Goal: Task Accomplishment & Management: Use online tool/utility

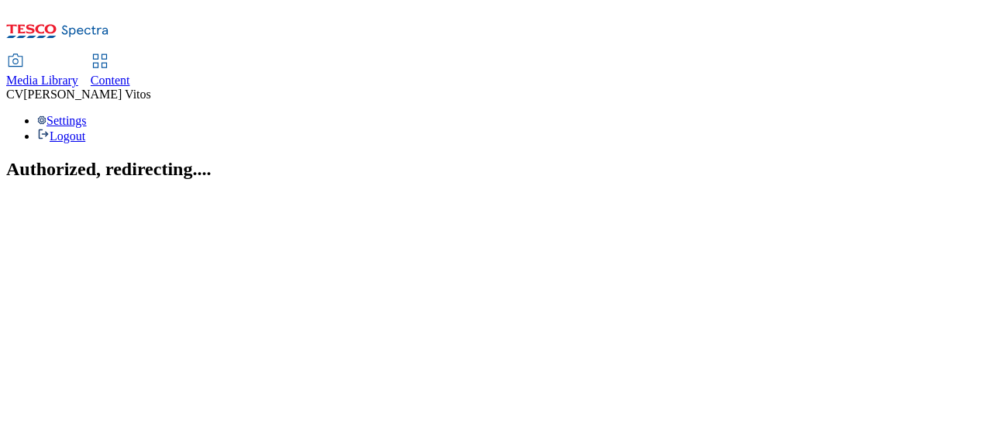
click at [130, 55] on link "Content" at bounding box center [111, 71] width 40 height 33
select select "ghs-uk"
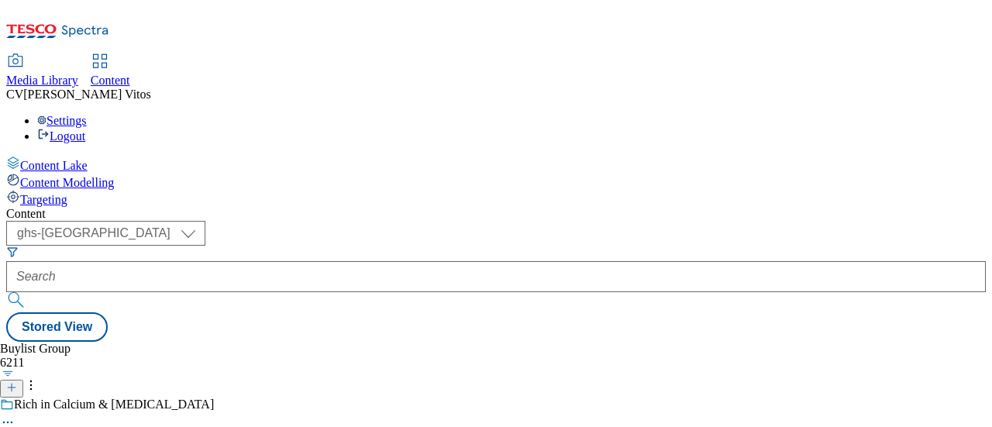
click at [17, 382] on icon at bounding box center [11, 387] width 11 height 11
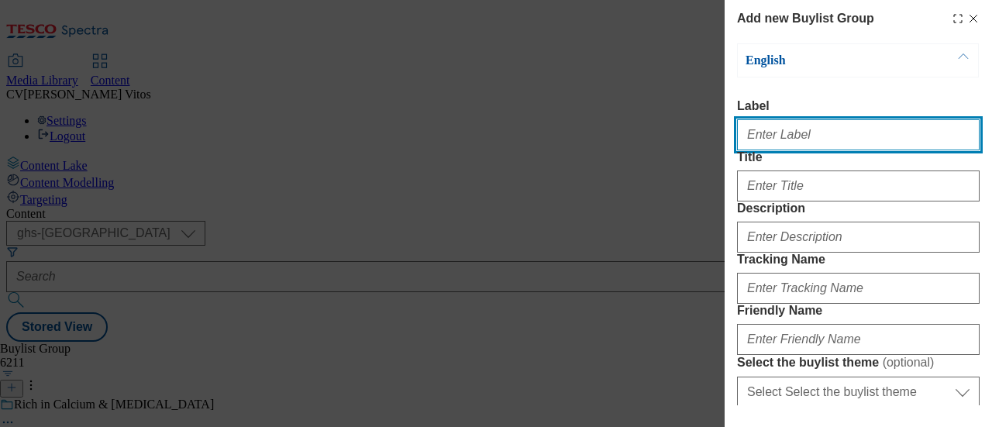
click at [812, 129] on input "Label" at bounding box center [858, 134] width 243 height 31
paste input "TUK011922"
type input "TUK011922"
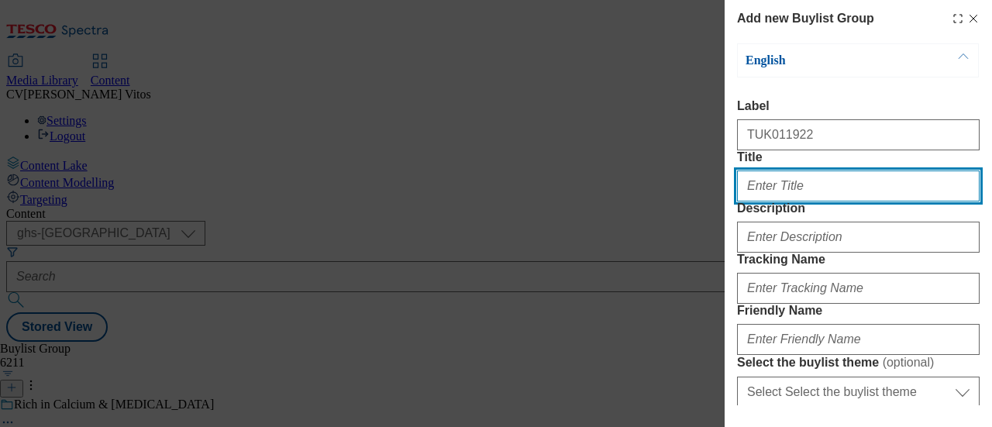
paste input "£10 MEAL AND PINT"
drag, startPoint x: 764, startPoint y: 212, endPoint x: 843, endPoint y: 212, distance: 79.8
click at [843, 202] on input "£10 MEAL AND PINT" at bounding box center [858, 186] width 243 height 31
drag, startPoint x: 842, startPoint y: 213, endPoint x: 713, endPoint y: 196, distance: 129.8
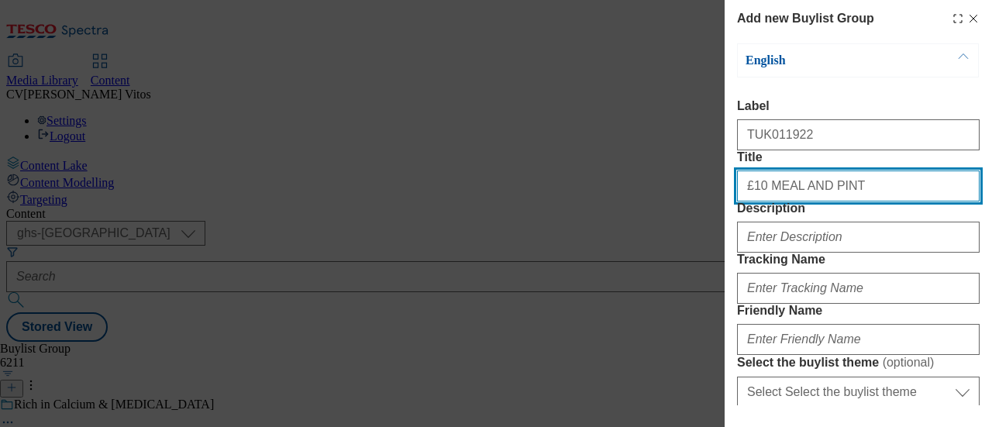
click at [713, 196] on div "Add new Buylist Group English Label TUK011922 Title £10 MEAL AND PINT Descripti…" at bounding box center [496, 213] width 992 height 427
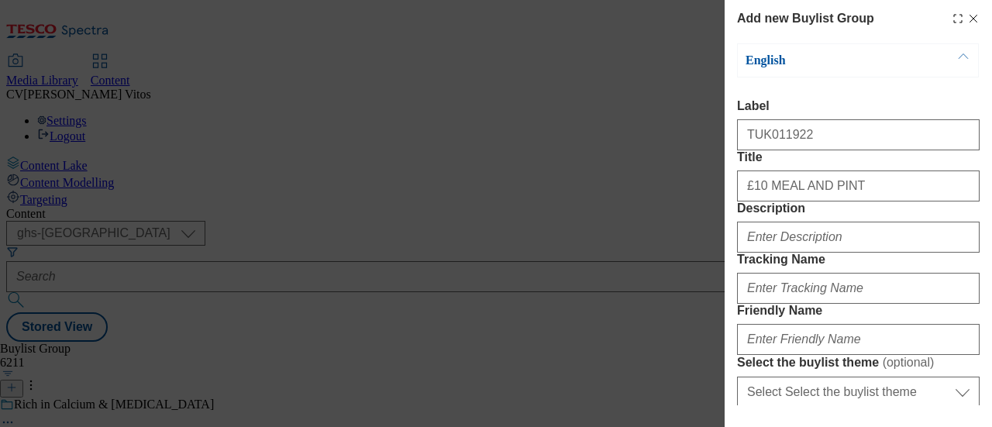
click at [819, 189] on div "Title £10 MEAL AND PINT" at bounding box center [858, 175] width 243 height 51
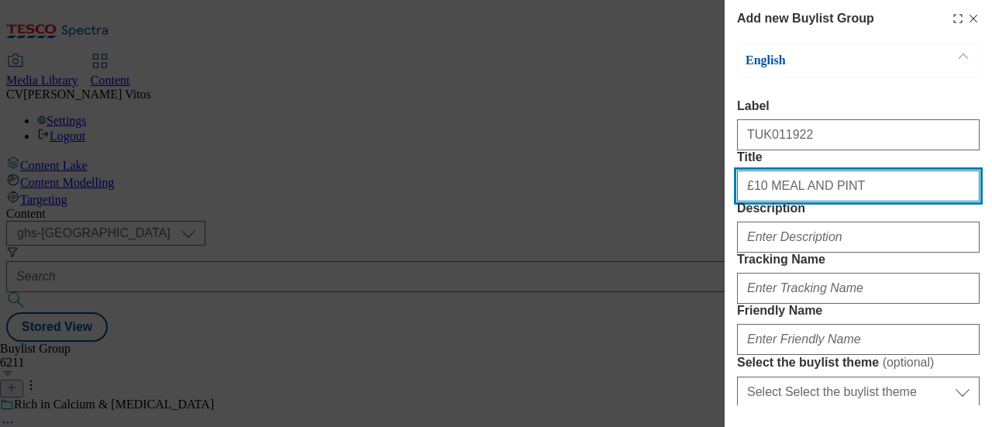
drag, startPoint x: 764, startPoint y: 216, endPoint x: 884, endPoint y: 206, distance: 120.6
click at [884, 202] on input "£10 MEAL AND PINT" at bounding box center [858, 186] width 243 height 31
drag, startPoint x: 843, startPoint y: 219, endPoint x: 988, endPoint y: 199, distance: 146.3
click at [988, 199] on div "Add new Buylist Group English Label TUK011922 Title £10 Meal and Pint with Ever…" at bounding box center [858, 202] width 267 height 405
click at [805, 202] on input "£10 Meal and Pint with every pack" at bounding box center [858, 186] width 243 height 31
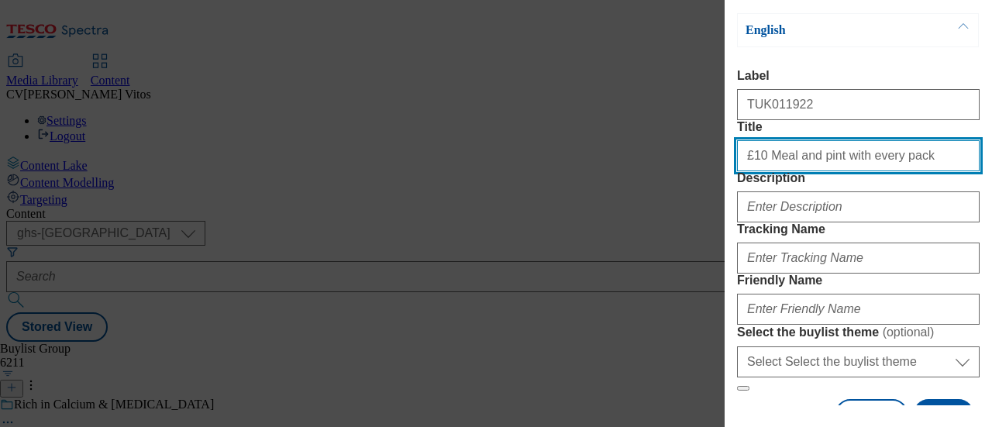
scroll to position [31, 0]
type input "£10 Meal and pint with every pack"
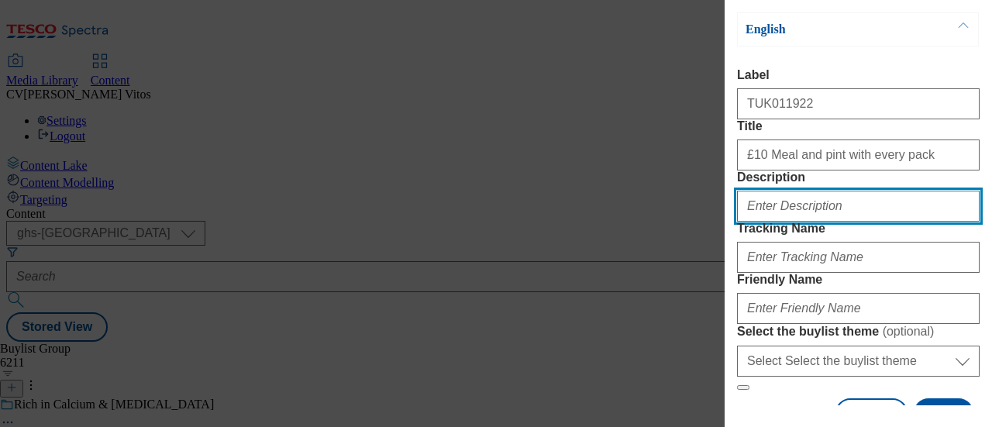
click at [836, 222] on input "Description" at bounding box center [858, 206] width 243 height 31
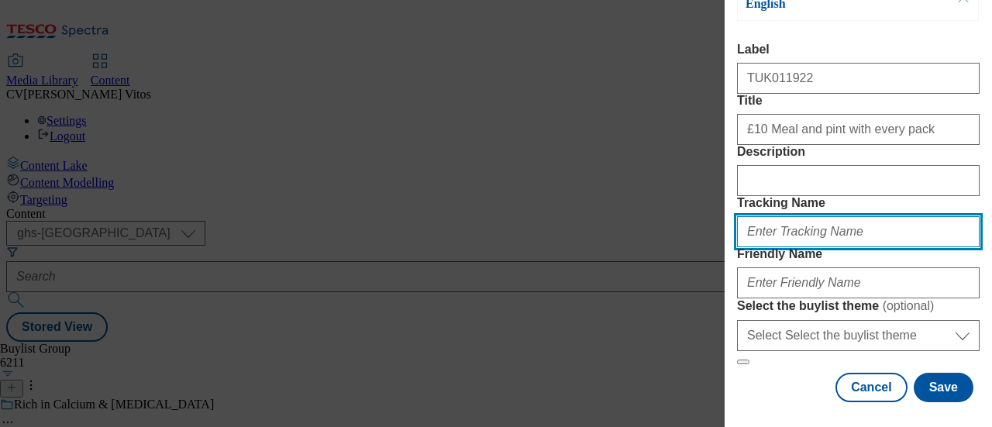
click at [809, 247] on input "Tracking Name" at bounding box center [858, 231] width 243 height 31
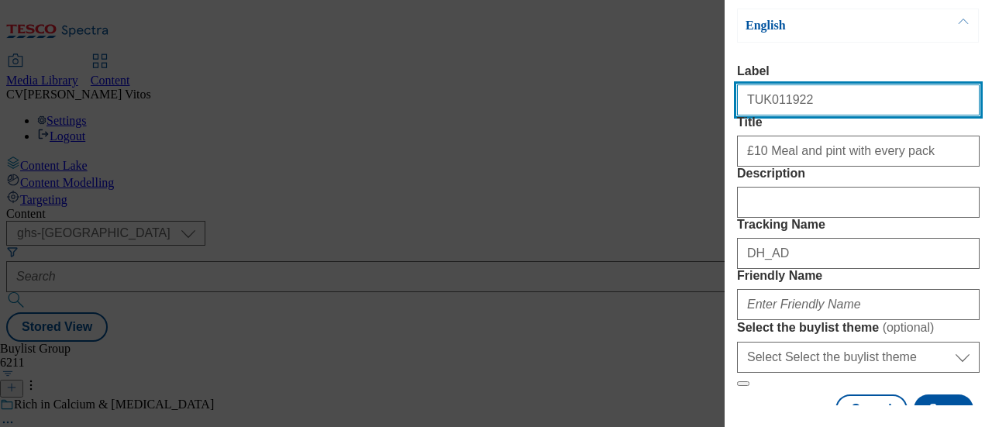
drag, startPoint x: 797, startPoint y: 100, endPoint x: 704, endPoint y: 105, distance: 93.1
click at [704, 105] on div "Add new Buylist Group English Label TUK011922 Title £10 Meal and pint with ever…" at bounding box center [496, 213] width 992 height 427
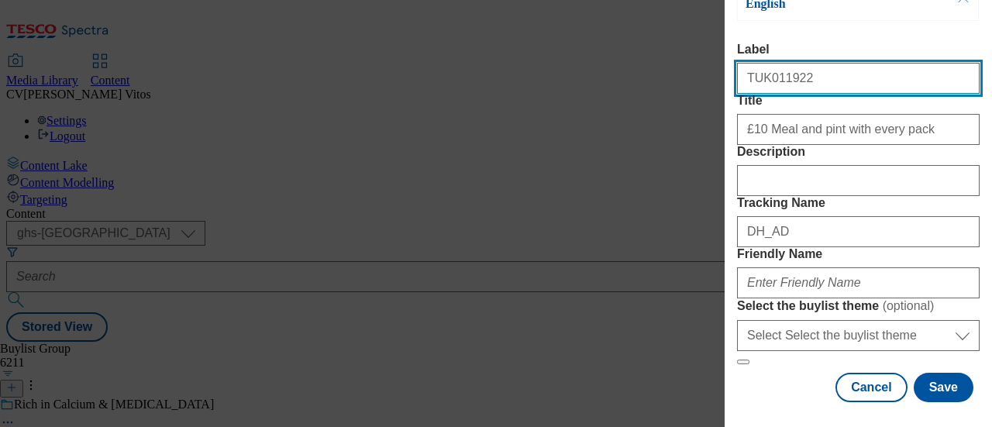
scroll to position [120, 0]
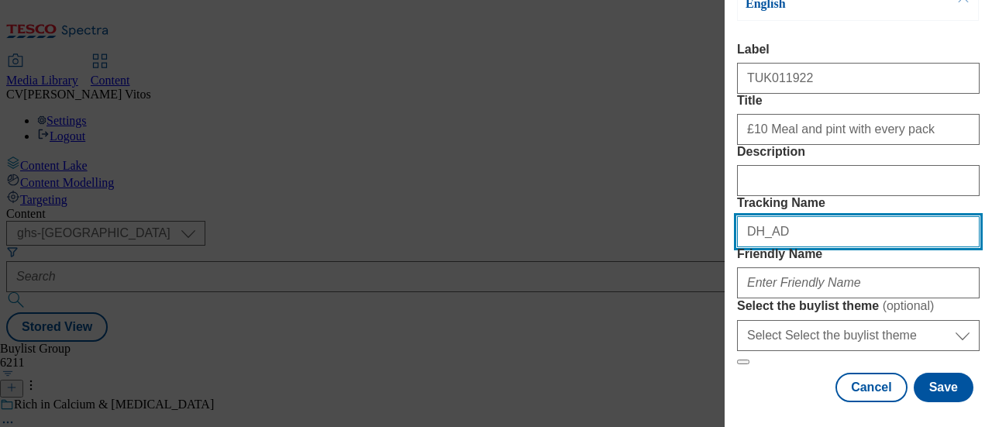
click at [803, 236] on input "DH_AD" at bounding box center [858, 231] width 243 height 31
paste input "TUK011922"
type input "DH_ADTUK011922"
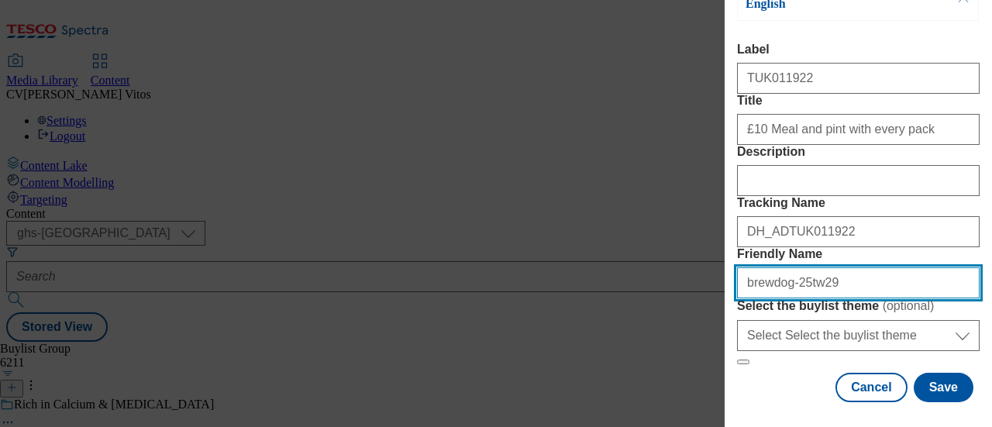
scroll to position [212, 0]
type input "brewdog-25tw29"
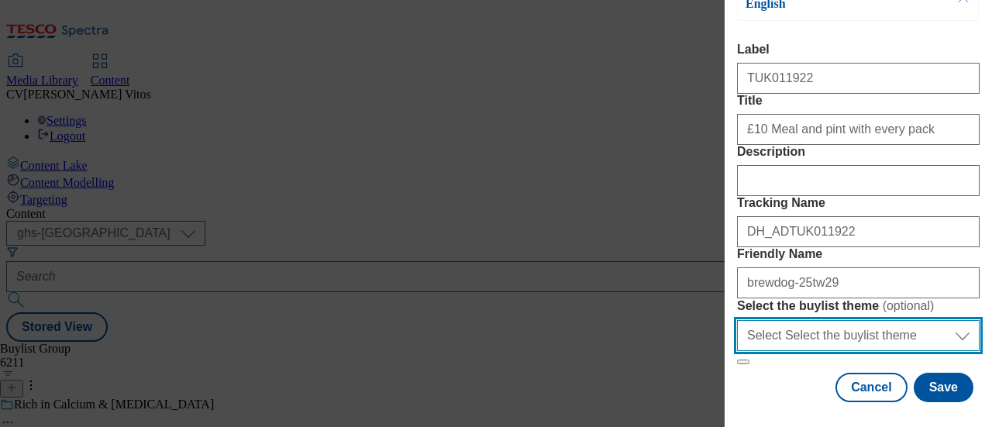
click at [799, 320] on select "Select Select the buylist theme default fandf" at bounding box center [858, 335] width 243 height 31
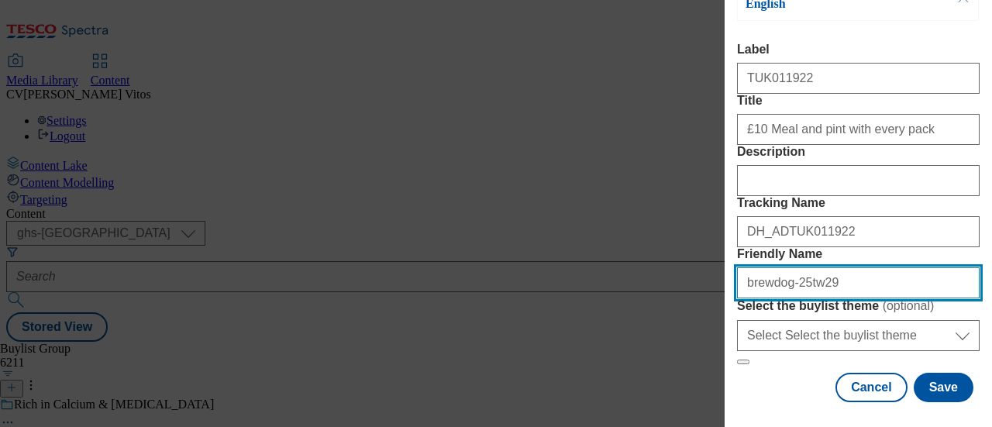
click at [870, 267] on input "brewdog-25tw29" at bounding box center [858, 282] width 243 height 31
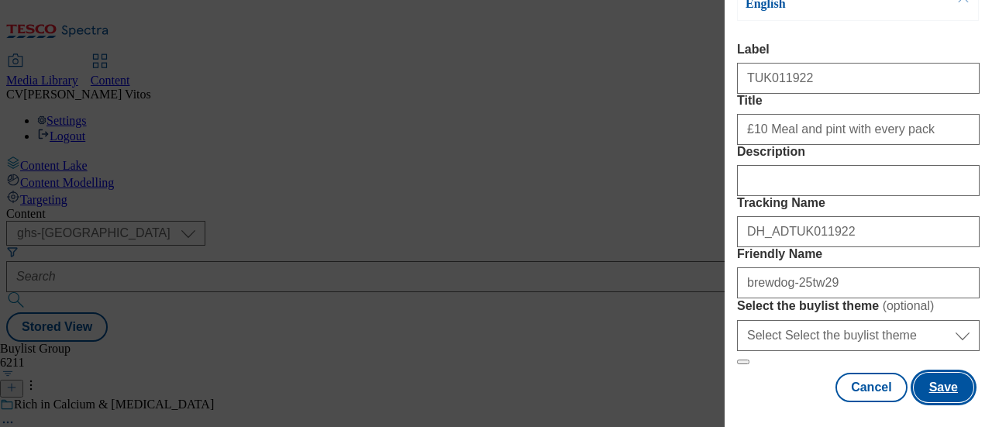
click at [930, 373] on button "Save" at bounding box center [944, 387] width 60 height 29
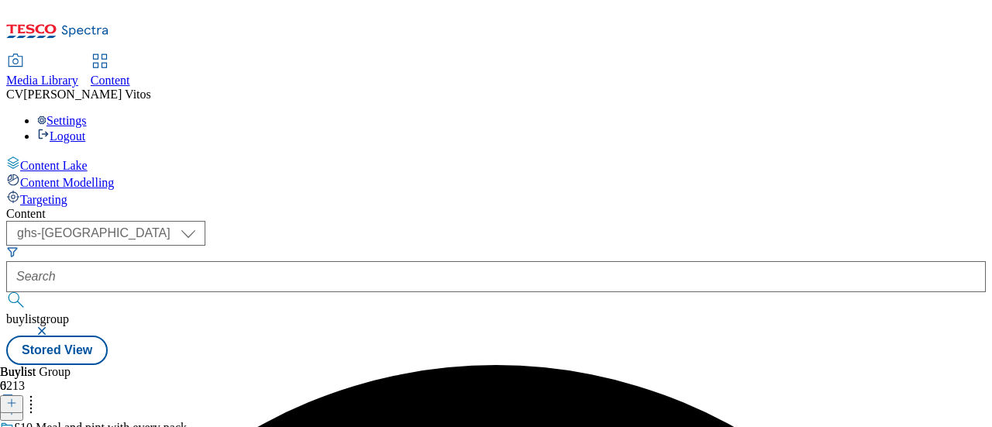
click at [17, 398] on icon at bounding box center [11, 403] width 11 height 11
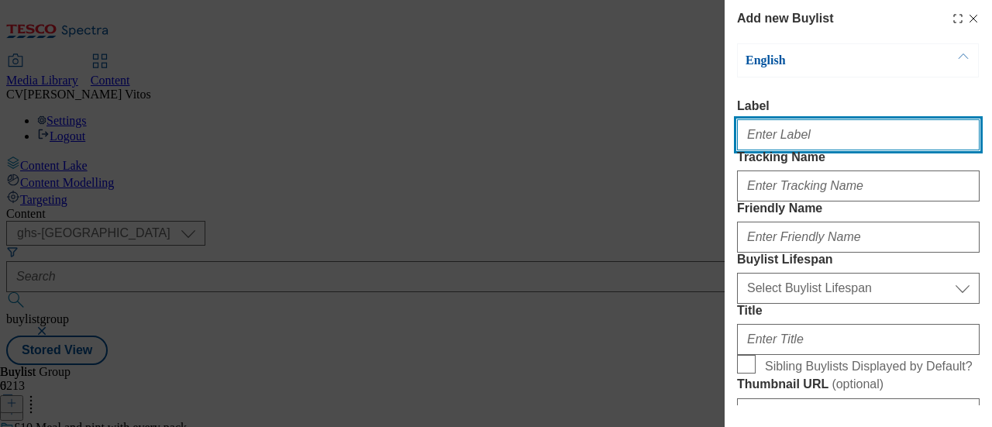
click at [833, 147] on input "Label" at bounding box center [858, 134] width 243 height 31
paste input "TUK011922"
type input "TUK011922"
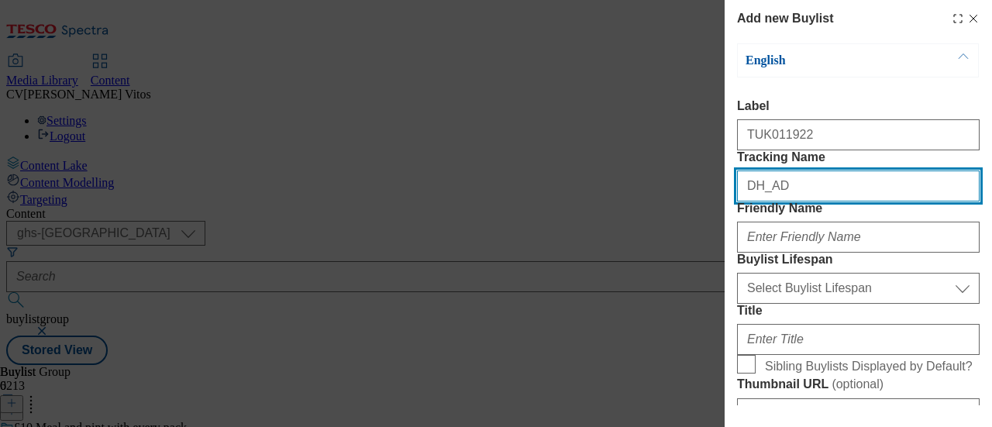
paste input "TUK011922"
type input "DH_ADTUK011922"
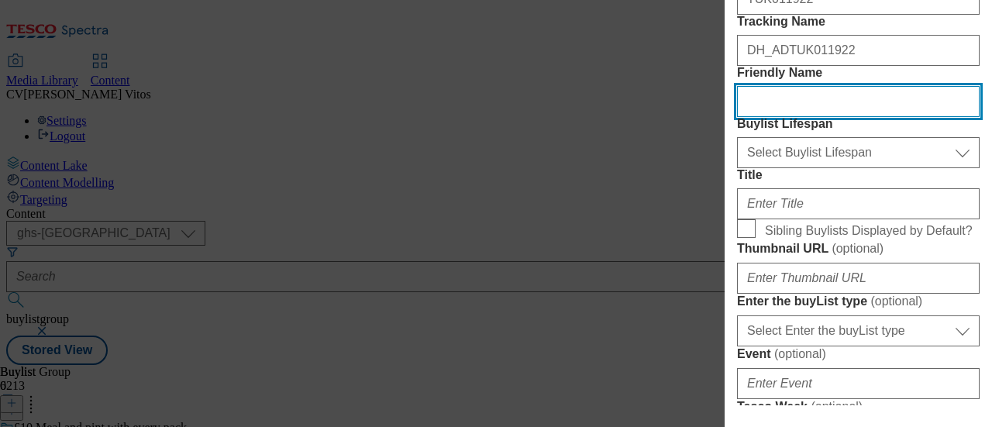
scroll to position [137, 0]
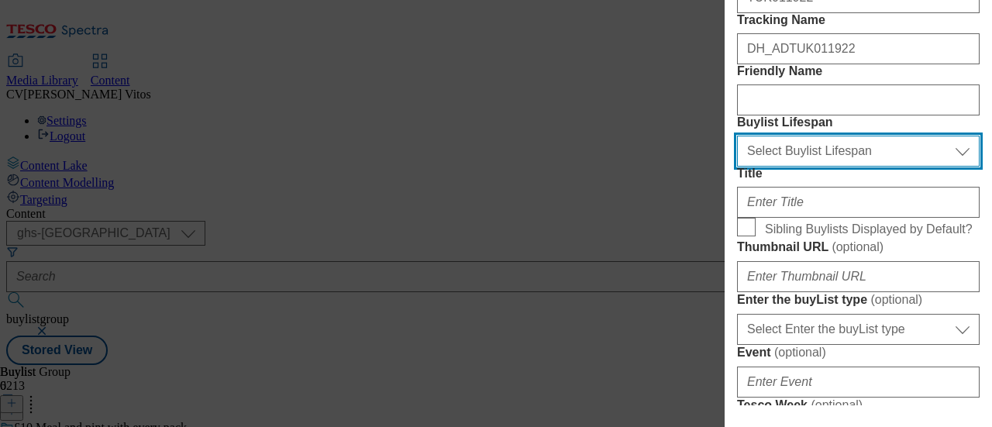
click at [795, 167] on select "Select Buylist Lifespan evergreen seasonal tactical" at bounding box center [858, 151] width 243 height 31
click at [737, 167] on select "Select Buylist Lifespan evergreen seasonal tactical" at bounding box center [858, 151] width 243 height 31
click at [779, 167] on select "Select Buylist Lifespan evergreen seasonal tactical" at bounding box center [858, 151] width 243 height 31
select select "evergreen"
click at [737, 167] on select "Select Buylist Lifespan evergreen seasonal tactical" at bounding box center [858, 151] width 243 height 31
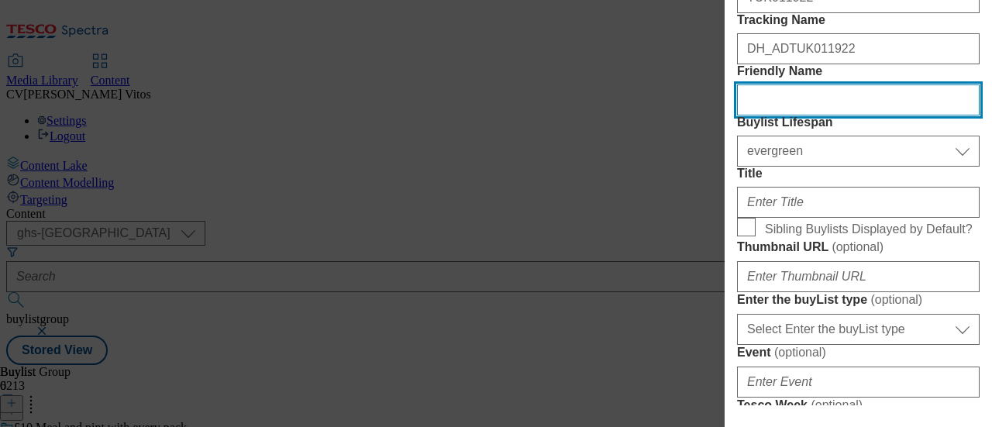
click at [788, 115] on input "Friendly Name" at bounding box center [858, 99] width 243 height 31
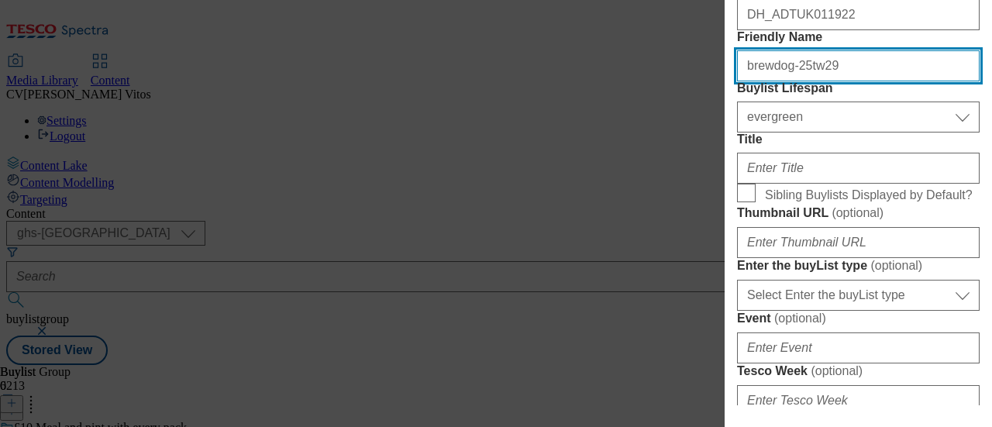
type input "brewdog-25tw29"
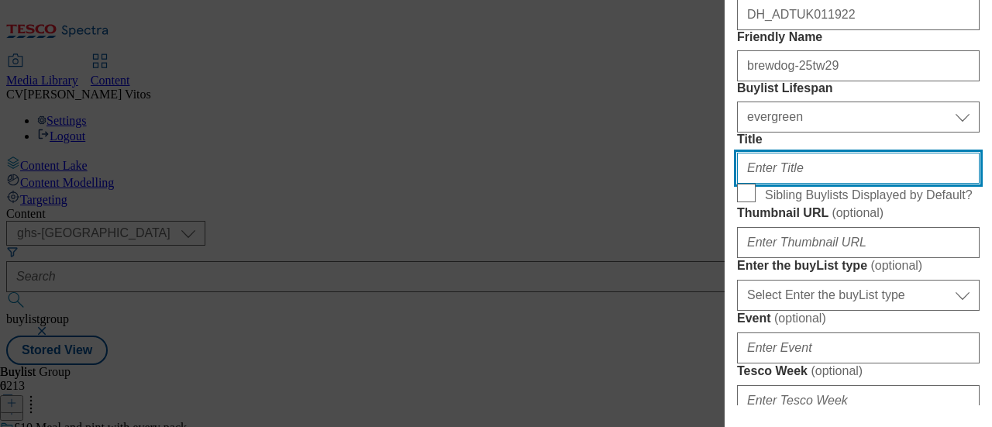
click at [770, 184] on input "Title" at bounding box center [858, 168] width 243 height 31
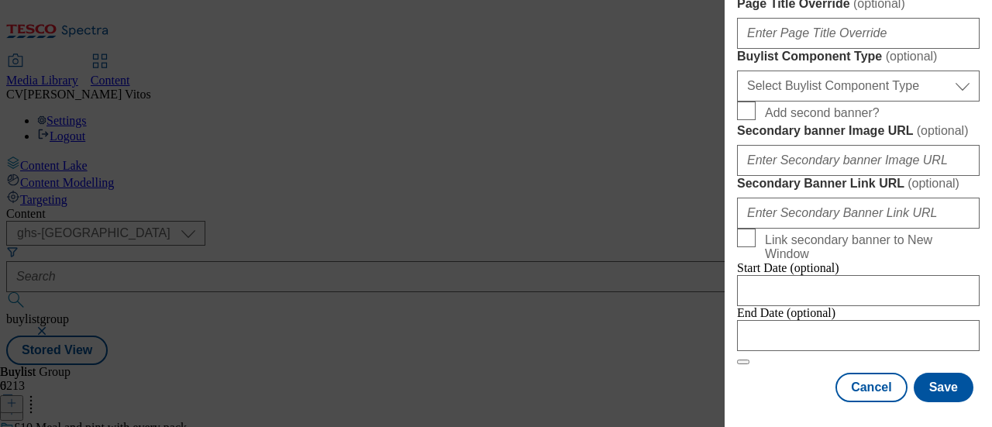
scroll to position [915, 0]
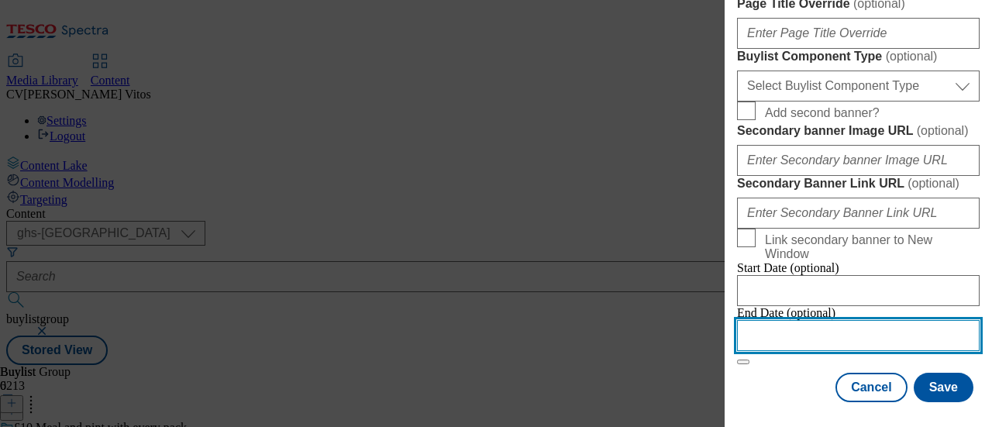
click at [795, 320] on input "Modal" at bounding box center [858, 335] width 243 height 31
select select "2025"
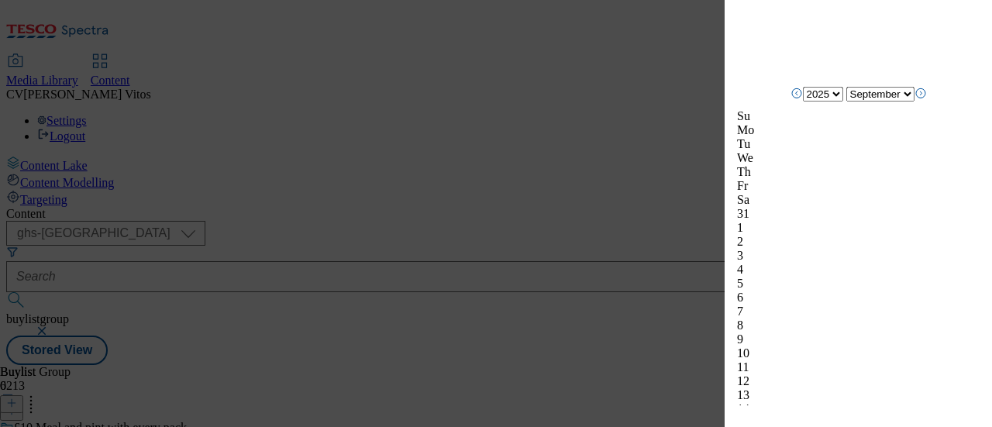
scroll to position [1650, 0]
click at [879, 102] on select "January February March April May June July August September October November De…" at bounding box center [880, 95] width 68 height 15
select select "October"
click at [846, 102] on select "January February March April May June July August September October November De…" at bounding box center [880, 95] width 68 height 15
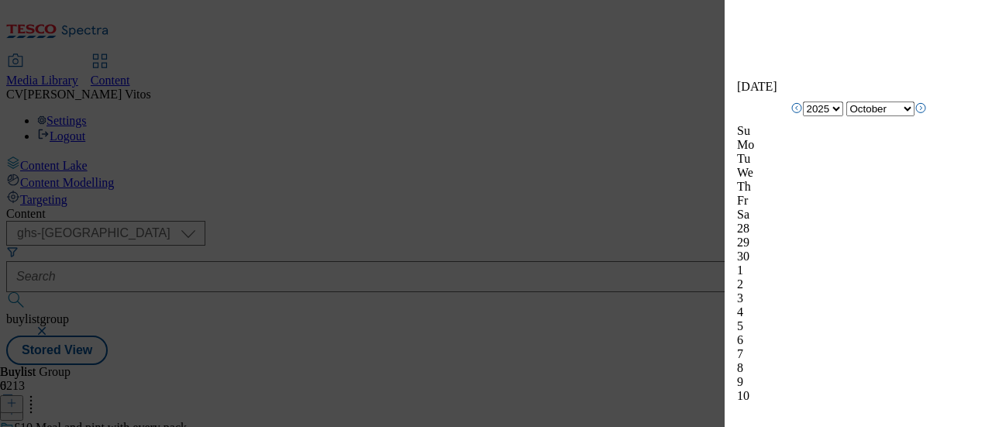
click at [790, 333] on div "6" at bounding box center [858, 340] width 243 height 14
drag, startPoint x: 785, startPoint y: 209, endPoint x: 802, endPoint y: 246, distance: 40.2
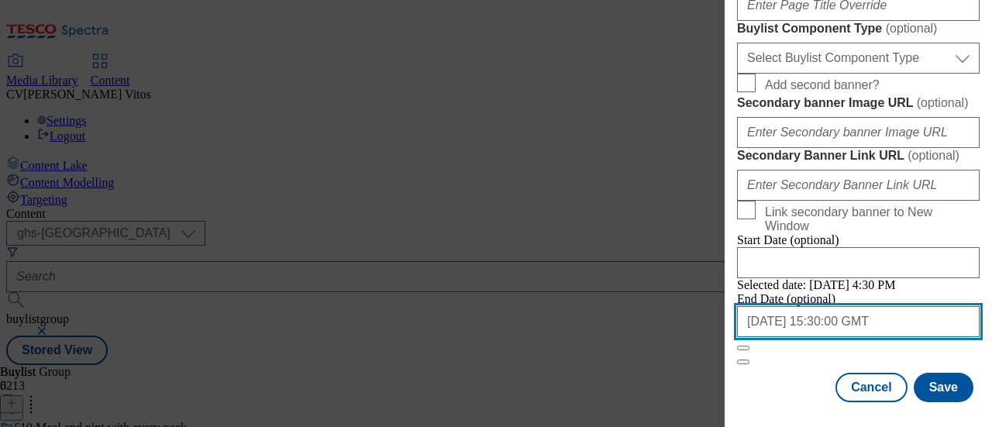
scroll to position [1398, 0]
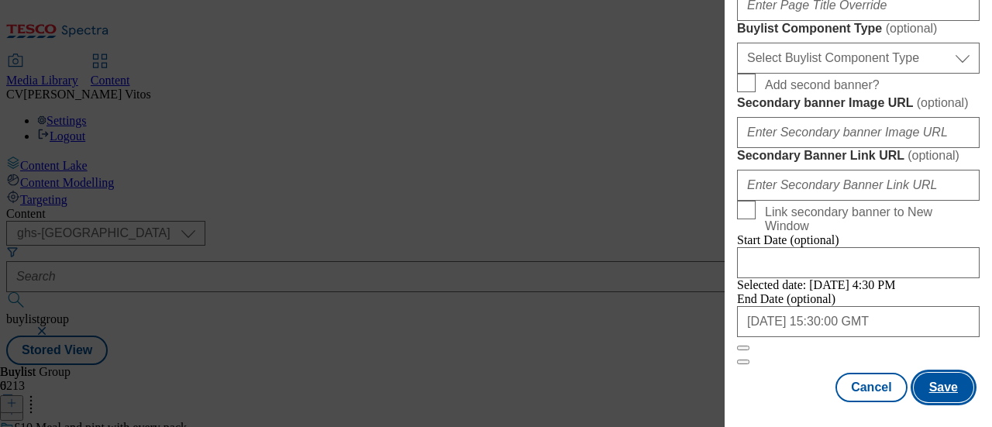
click at [941, 373] on button "Save" at bounding box center [944, 387] width 60 height 29
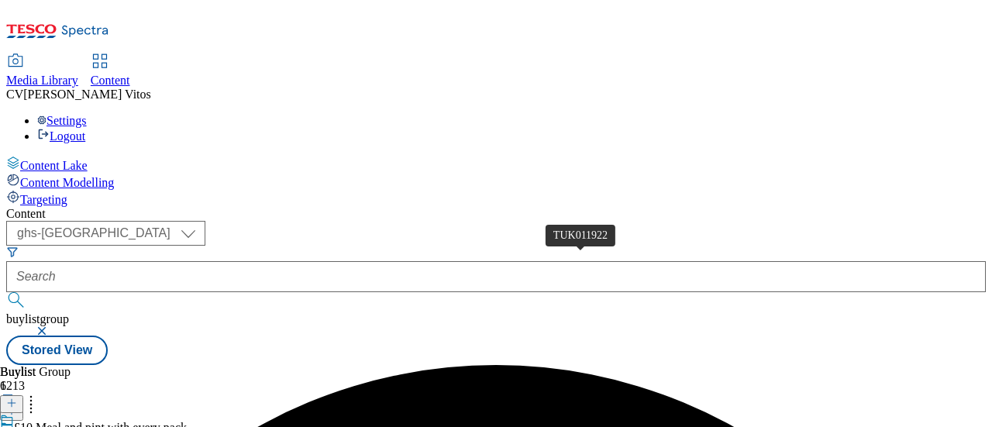
click at [17, 398] on icon at bounding box center [11, 403] width 11 height 11
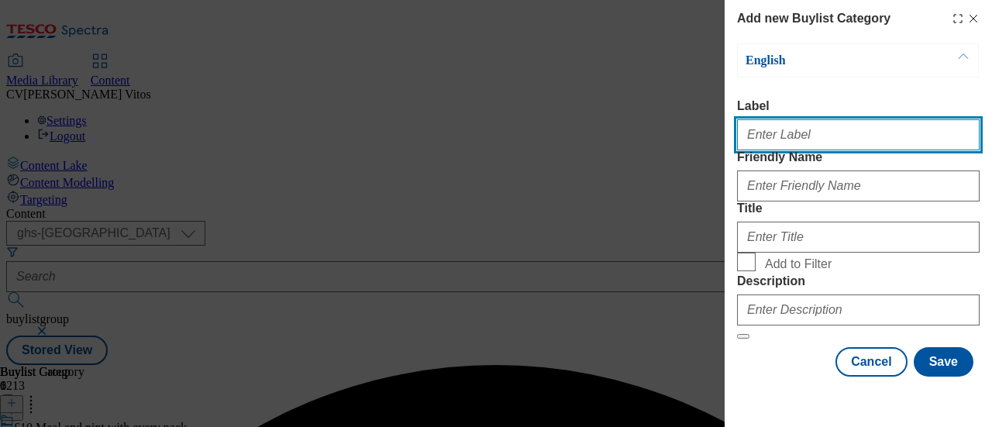
click at [813, 133] on input "Label" at bounding box center [858, 134] width 243 height 31
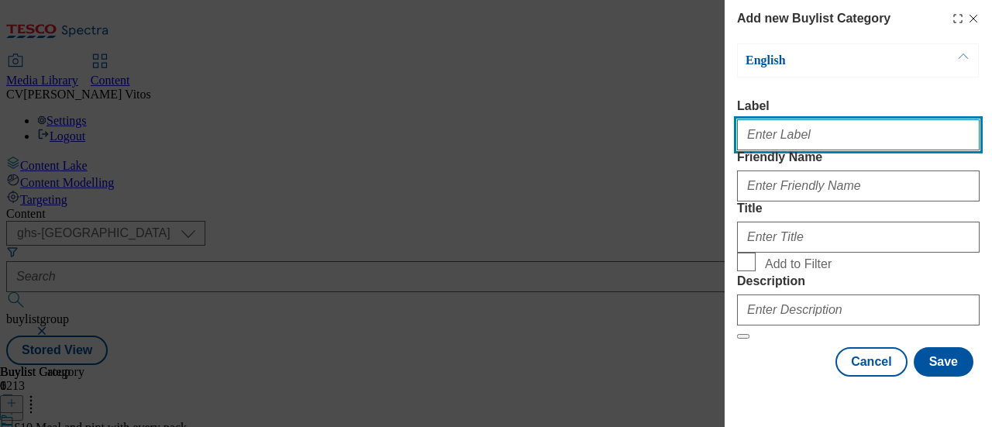
paste input "TUK011922"
type input "TUK011922"
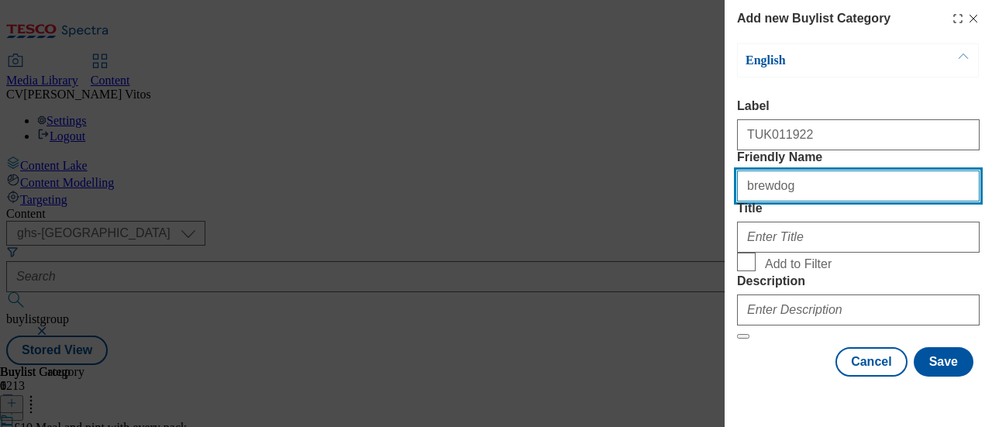
type input "brewdog"
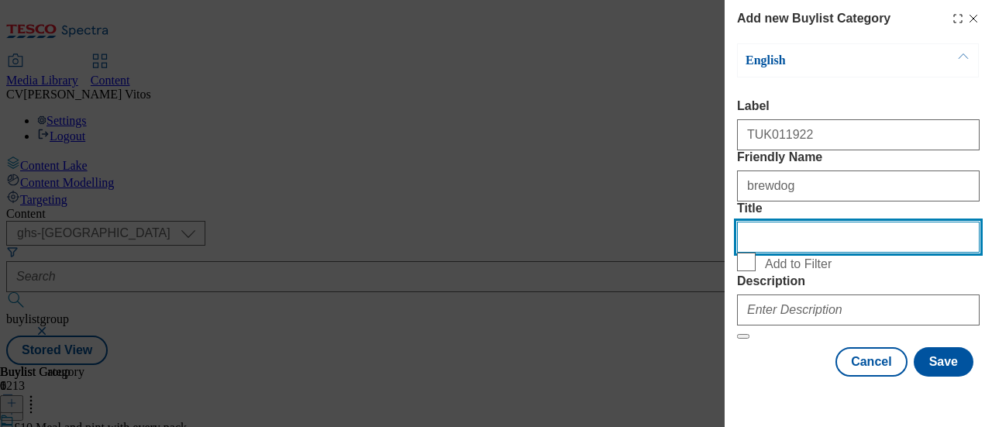
scroll to position [101, 0]
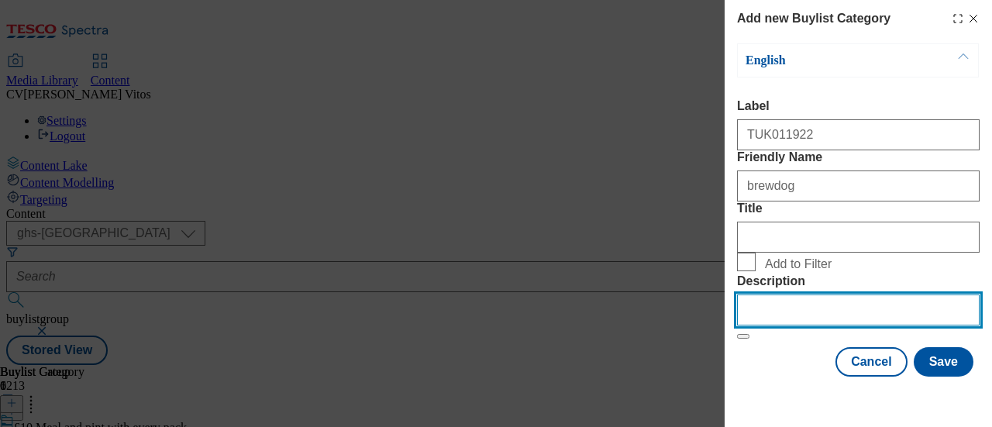
click at [786, 319] on input "Description" at bounding box center [858, 310] width 243 height 31
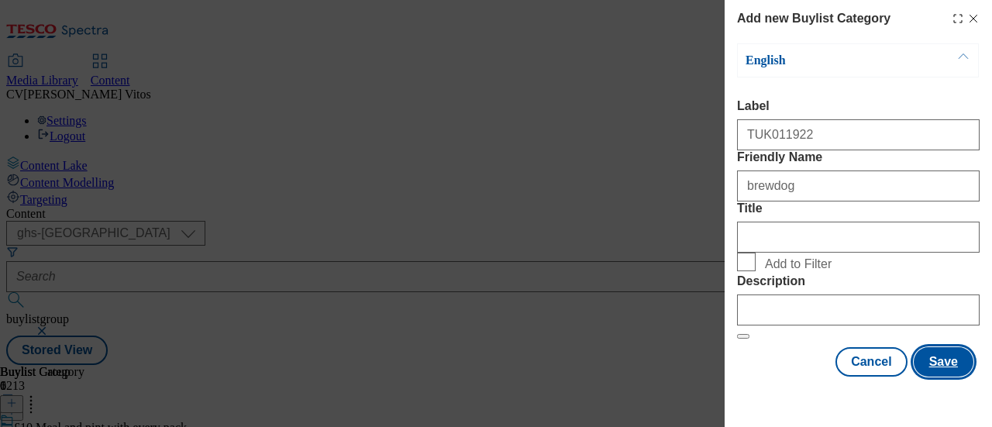
click at [915, 373] on button "Save" at bounding box center [944, 361] width 60 height 29
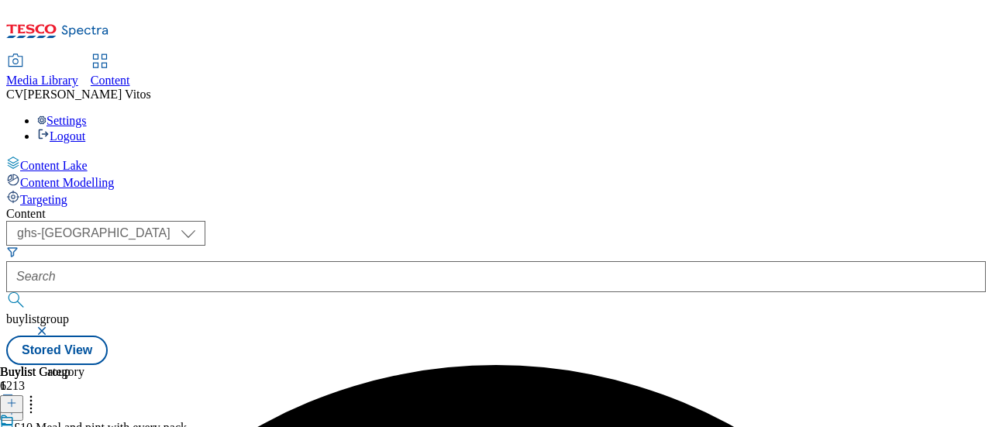
scroll to position [0, 96]
click at [17, 398] on icon at bounding box center [11, 403] width 11 height 11
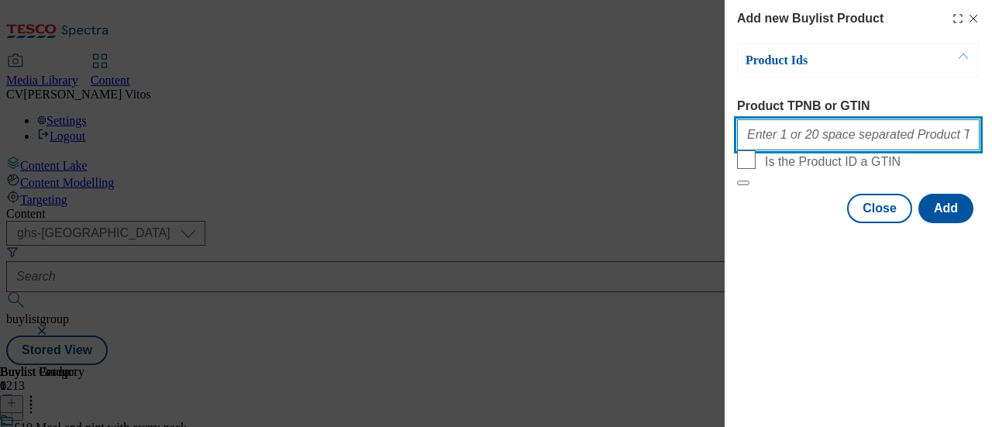
click at [808, 136] on input "Product TPNB or GTIN" at bounding box center [858, 134] width 243 height 31
paste input "92665392"
click at [808, 136] on input "92665392" at bounding box center [858, 134] width 243 height 31
paste input "88234787"
paste input "79507087"
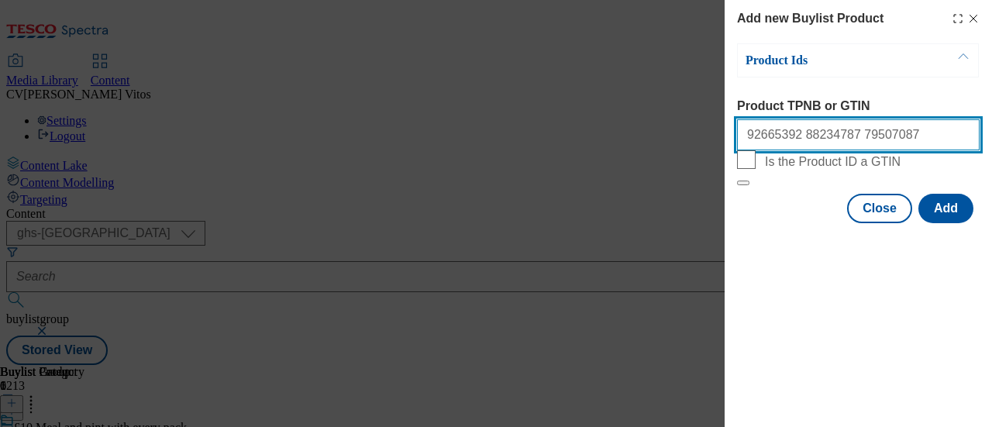
paste input "88717625"
paste input "92479779"
paste input "90927495"
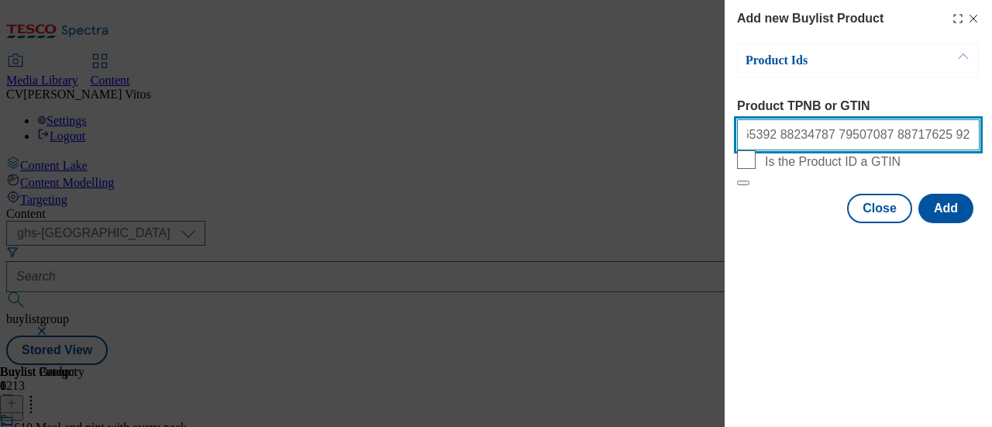
paste input "89970627"
paste input "91719014"
paste input "90986867"
paste input "91320836"
paste input "88317315"
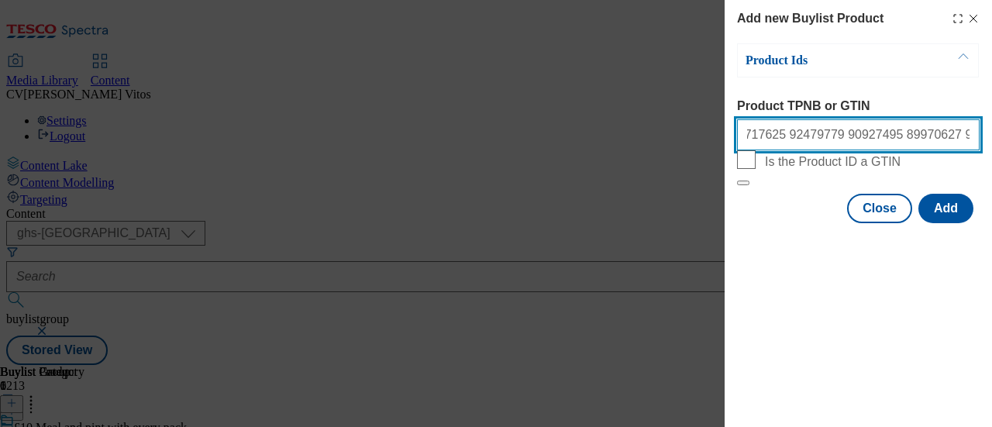
scroll to position [0, 228]
type input "92665392 88234787 79507087 88717625 92479779 90927495 89970627 91719014 9098686…"
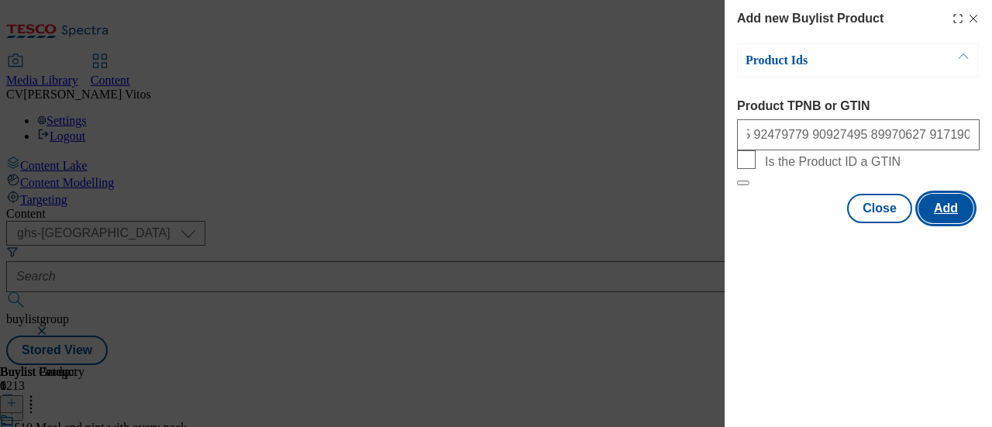
click at [941, 223] on button "Add" at bounding box center [946, 208] width 55 height 29
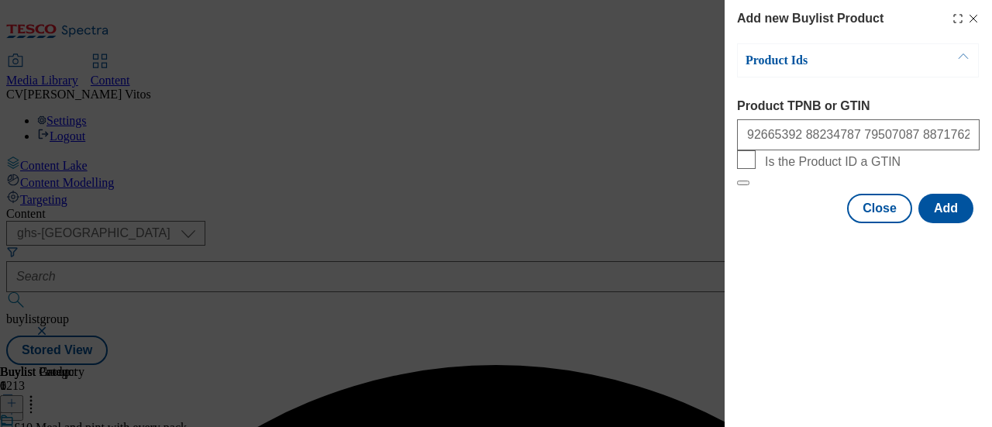
click at [842, 248] on div "Modal" at bounding box center [858, 237] width 267 height 22
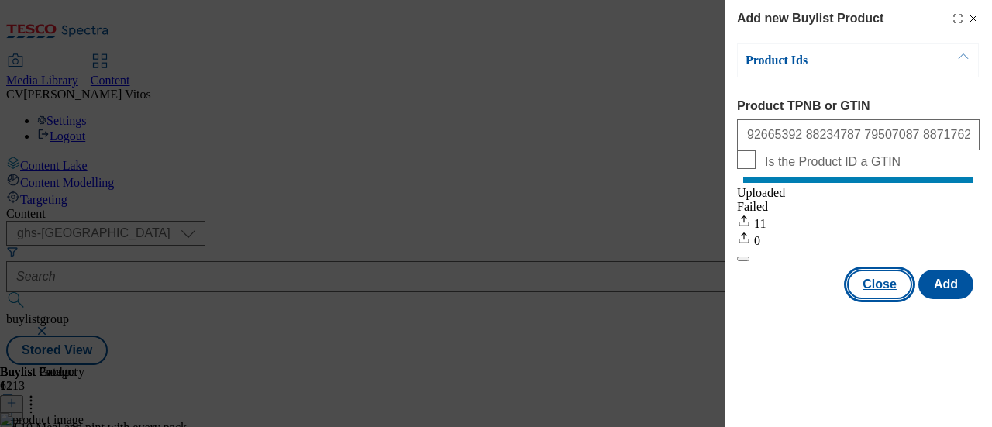
click at [897, 285] on button "Close" at bounding box center [879, 284] width 65 height 29
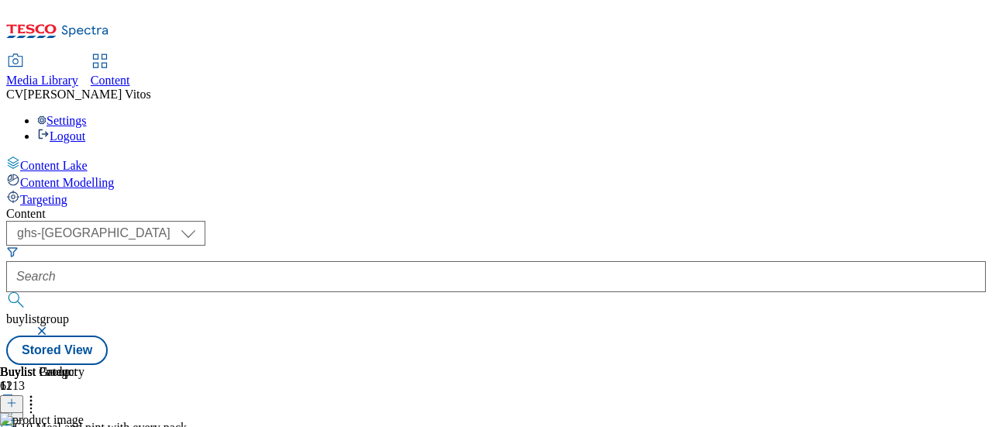
click at [39, 393] on icon at bounding box center [31, 401] width 16 height 16
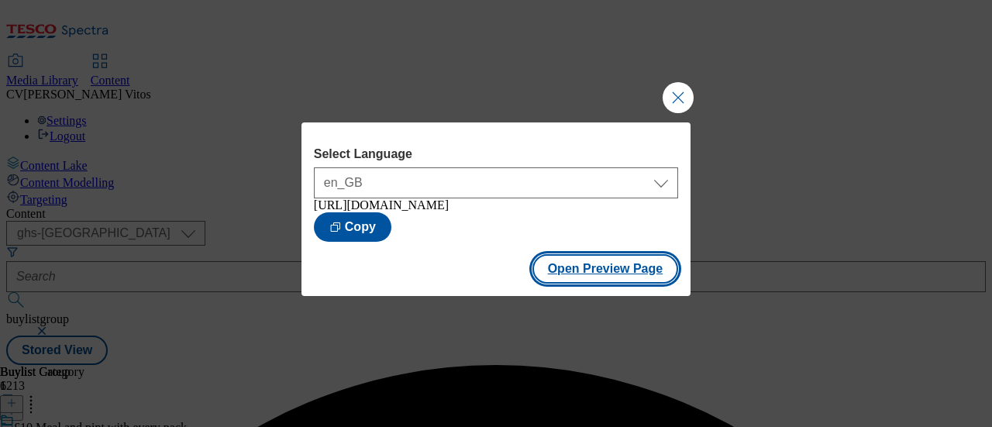
click at [623, 280] on button "Open Preview Page" at bounding box center [606, 268] width 147 height 29
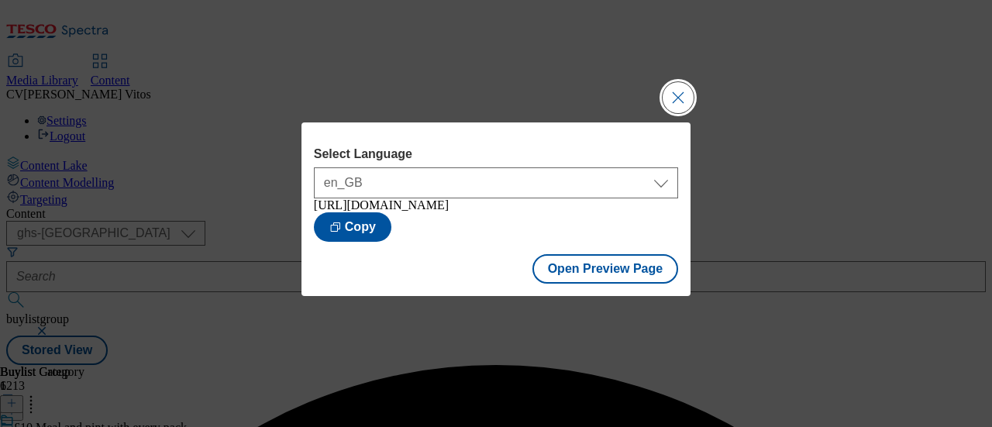
click at [682, 88] on button "Close Modal" at bounding box center [678, 97] width 31 height 31
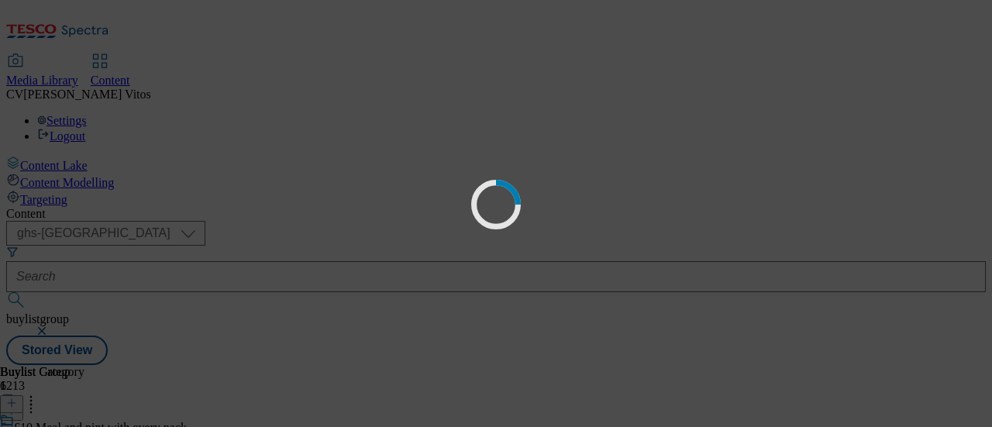
scroll to position [0, 0]
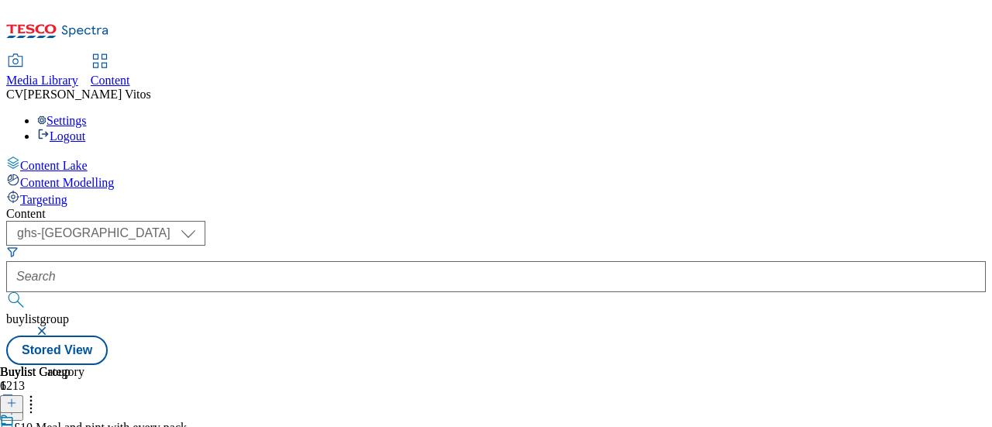
click at [17, 405] on icon at bounding box center [11, 410] width 11 height 11
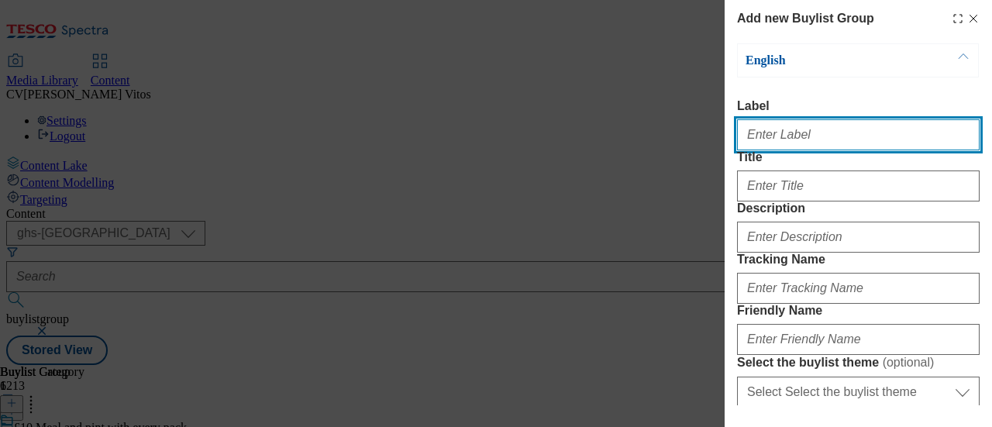
click at [825, 150] on input "Label" at bounding box center [858, 134] width 243 height 31
paste input "1321555"
type input "1321555"
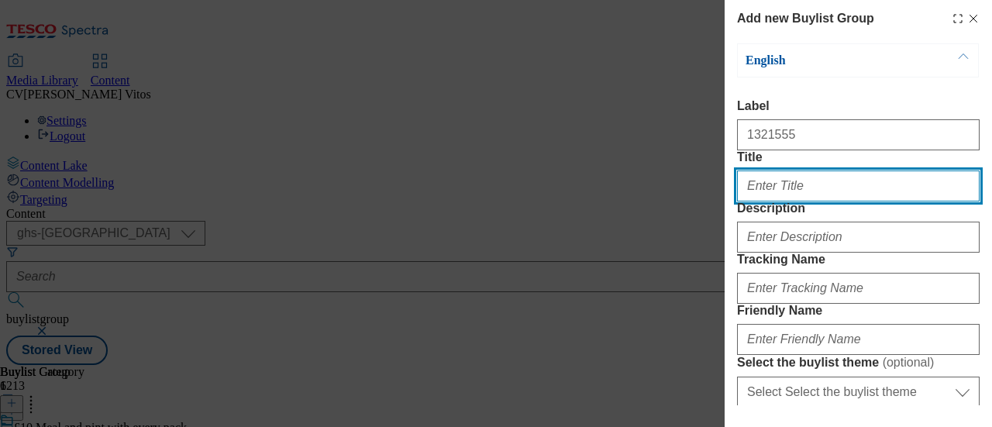
paste input "Get in the right state of mouth with Extra® Gum"
type input "Get in the right state of mouth with Extra® Gum"
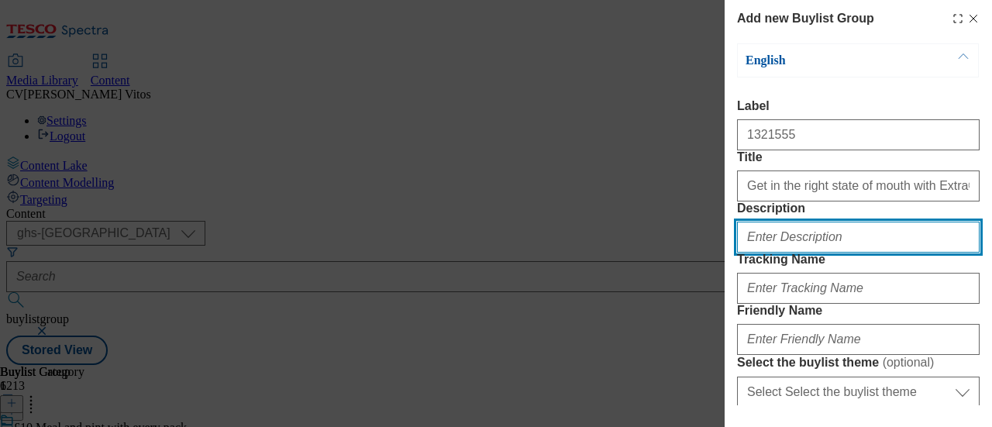
click at [811, 253] on input "Description" at bounding box center [858, 237] width 243 height 31
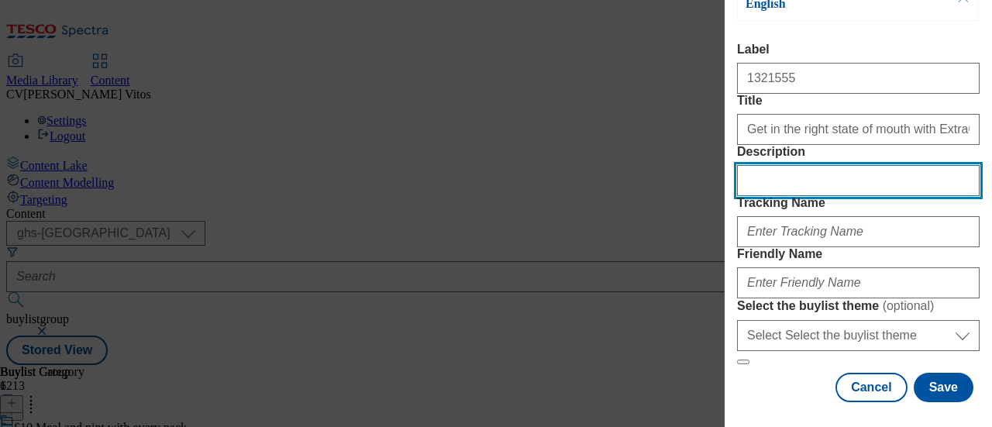
scroll to position [81, 0]
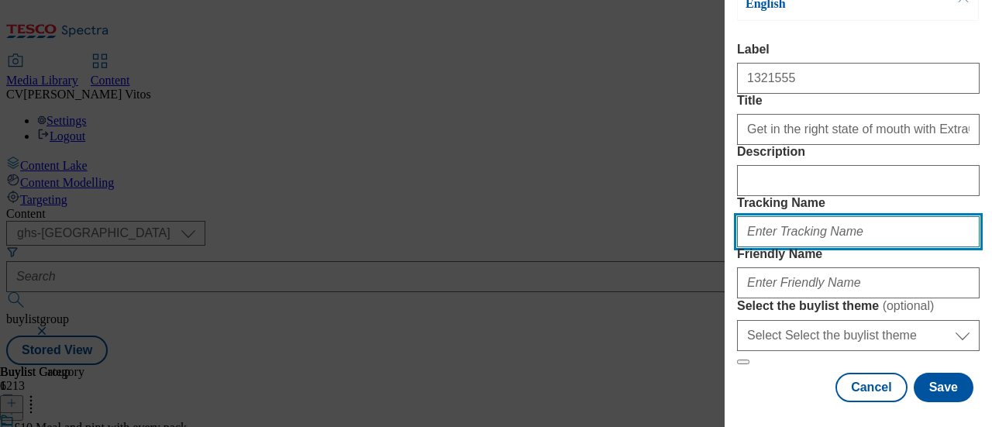
click at [811, 247] on input "Tracking Name" at bounding box center [858, 231] width 243 height 31
drag, startPoint x: 822, startPoint y: 272, endPoint x: 715, endPoint y: 264, distance: 106.5
click at [715, 264] on div "Add new Buylist Group English Label 1321555 Title Get in the right state of mou…" at bounding box center [496, 213] width 992 height 427
type input "extragum-25tw29"
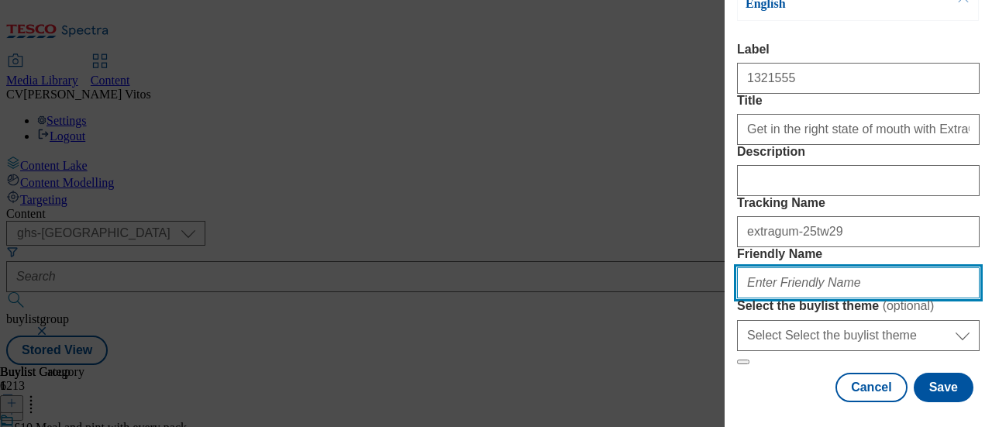
click at [798, 298] on input "Friendly Name" at bounding box center [858, 282] width 243 height 31
paste input "extragum-25tw29"
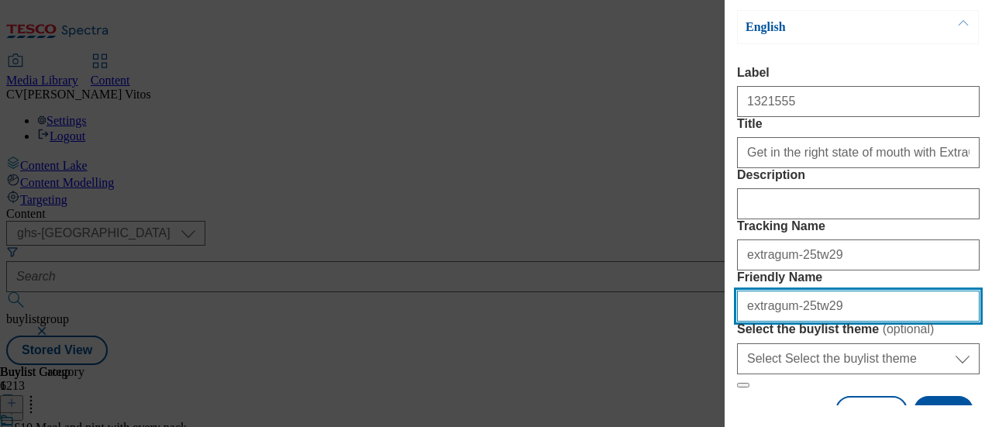
scroll to position [31, 0]
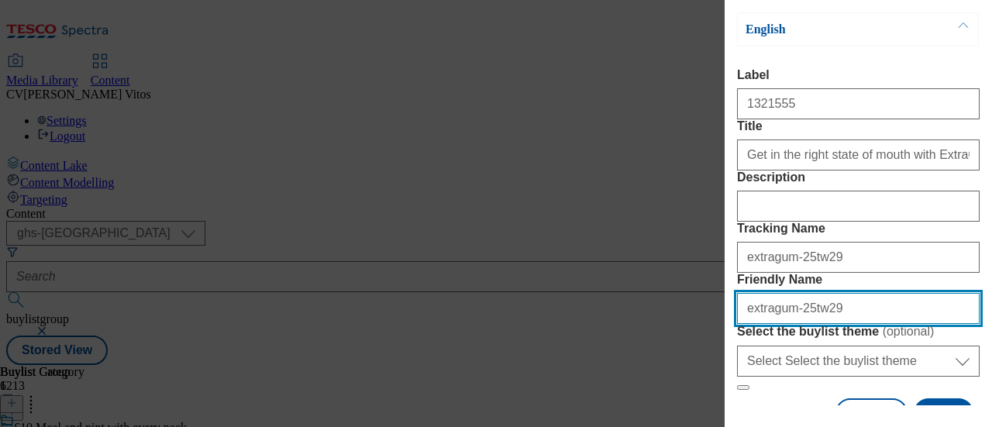
type input "extragum-25tw29"
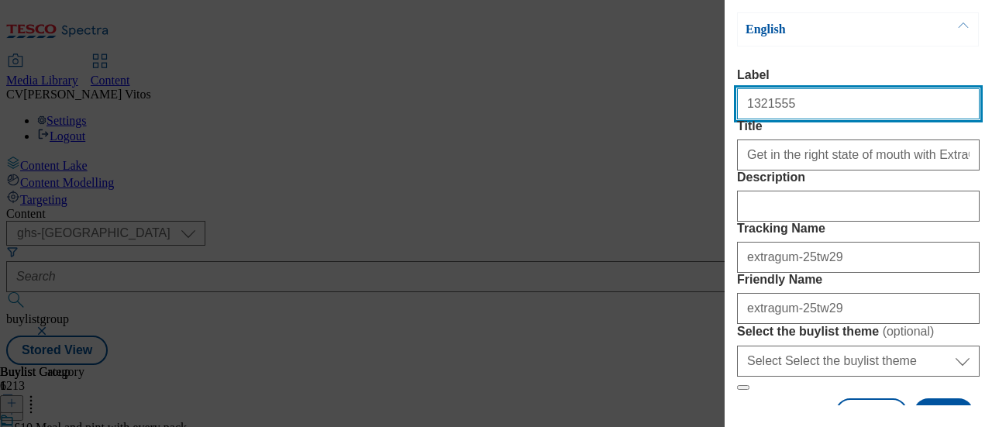
drag, startPoint x: 808, startPoint y: 115, endPoint x: 674, endPoint y: 102, distance: 134.8
click at [674, 102] on div "Add new Buylist Group English Label 1321555 Title Get in the right state of mou…" at bounding box center [496, 213] width 992 height 427
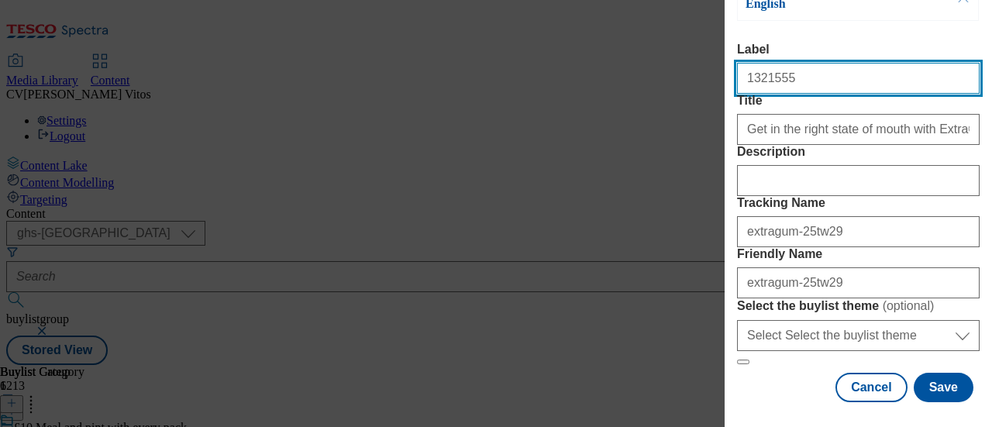
scroll to position [127, 0]
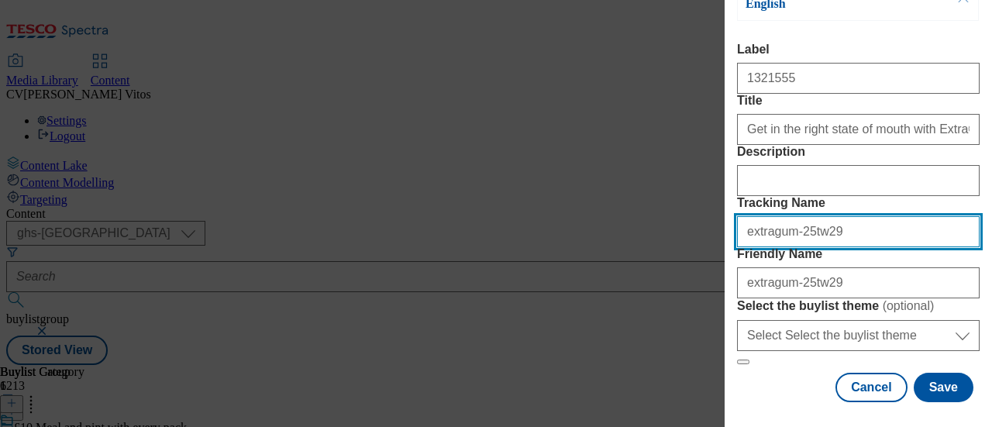
drag, startPoint x: 828, startPoint y: 240, endPoint x: 702, endPoint y: 220, distance: 127.1
click at [702, 220] on div "Add new Buylist Group English Label 1321555 Title Get in the right state of mou…" at bounding box center [496, 213] width 992 height 427
paste input "1321555"
type input "DH_AD1321555"
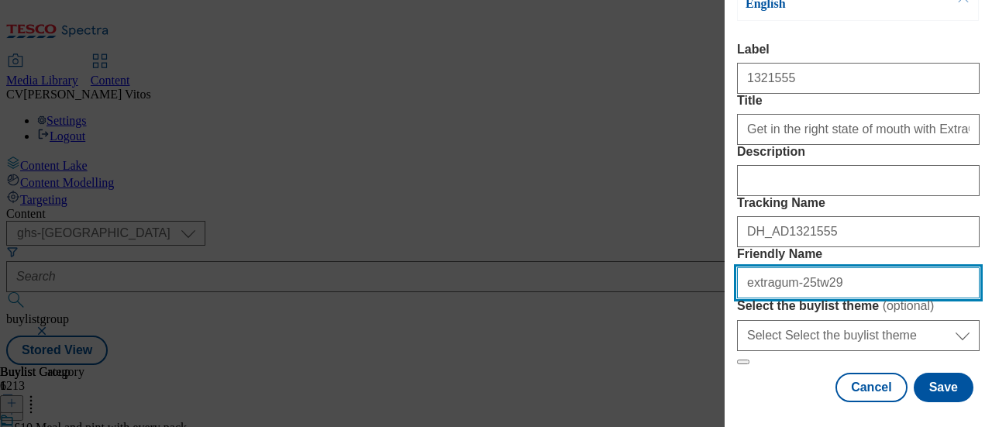
scroll to position [212, 0]
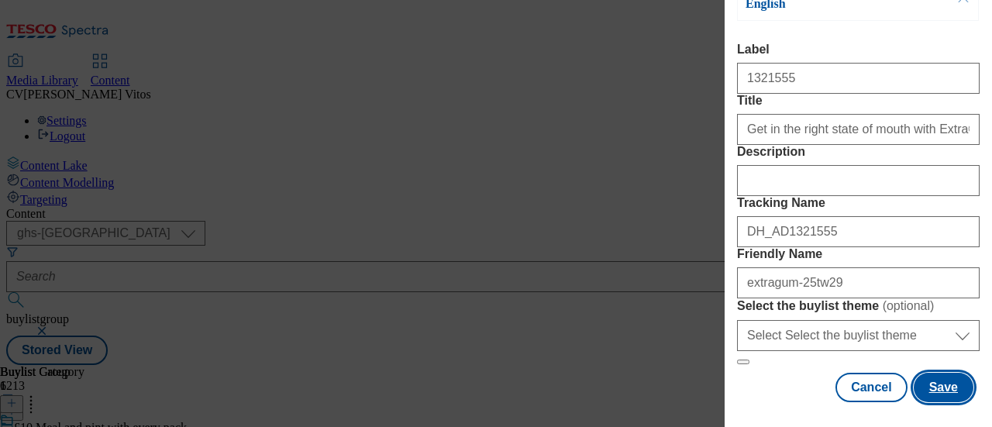
click at [915, 373] on button "Save" at bounding box center [944, 387] width 60 height 29
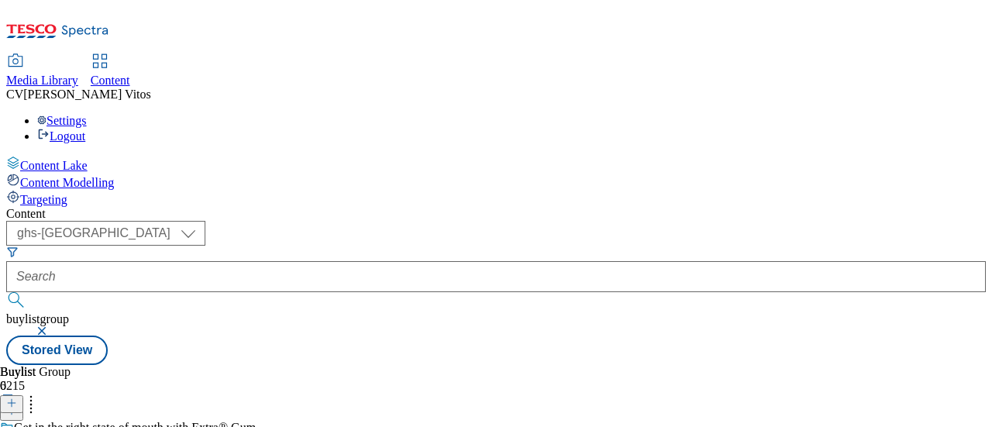
click at [23, 398] on div at bounding box center [11, 404] width 23 height 13
click at [17, 398] on icon at bounding box center [11, 403] width 11 height 11
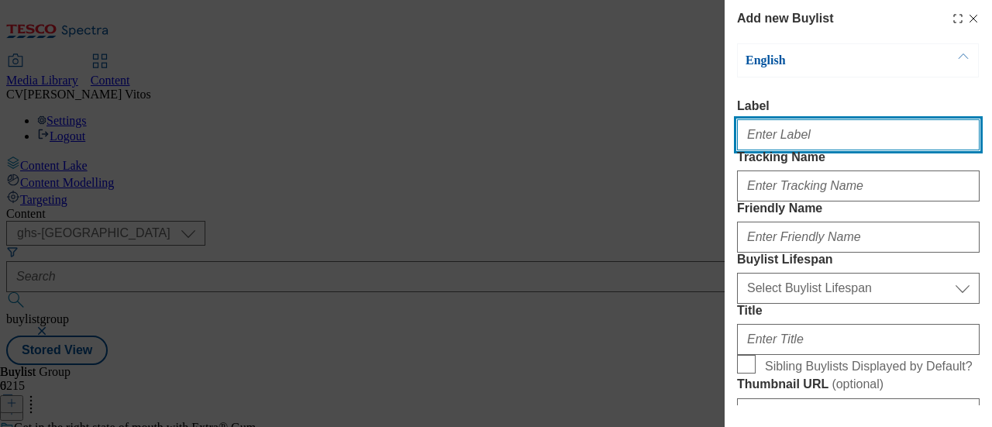
click at [802, 145] on input "Label" at bounding box center [858, 134] width 243 height 31
paste input "1321555"
type input "1321555"
click at [803, 143] on input "1321555" at bounding box center [858, 134] width 243 height 31
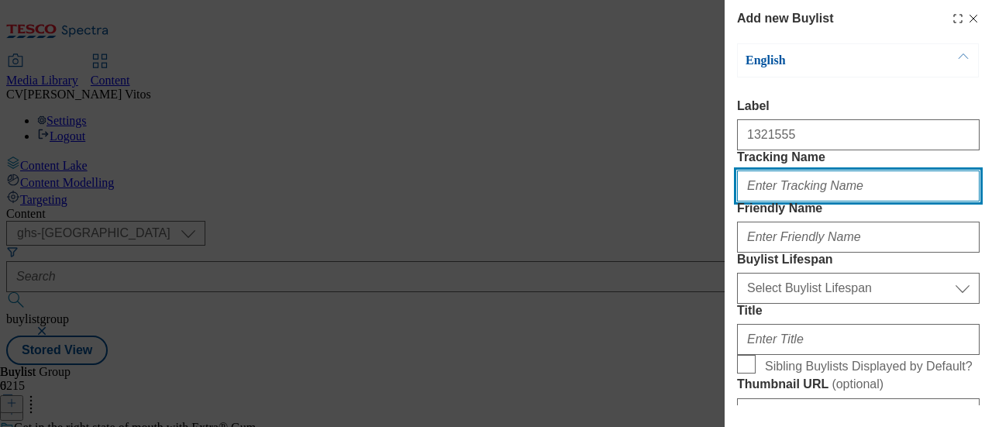
click at [791, 202] on input "Tracking Name" at bounding box center [858, 186] width 243 height 31
paste input "1321555"
type input "DH_AD1321555"
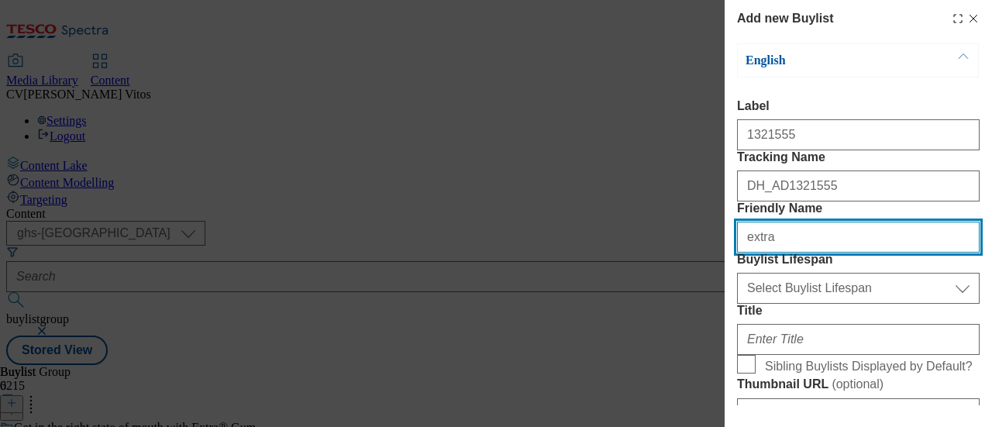
type input "extragum-25tw29"
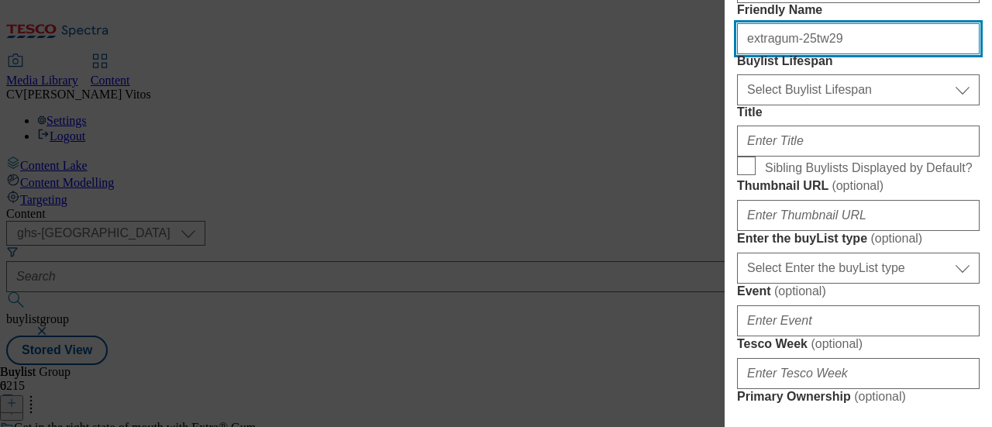
scroll to position [202, 0]
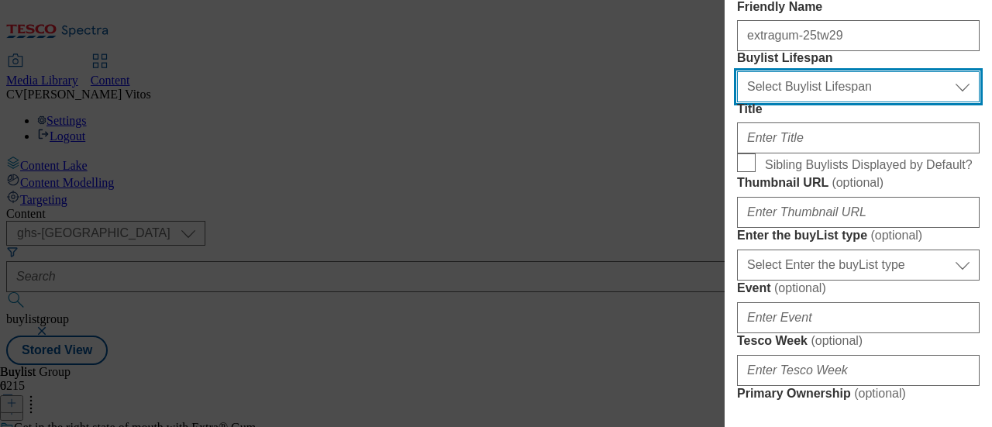
click at [823, 102] on select "Select Buylist Lifespan evergreen seasonal tactical" at bounding box center [858, 86] width 243 height 31
select select "evergreen"
click at [737, 102] on select "Select Buylist Lifespan evergreen seasonal tactical" at bounding box center [858, 86] width 243 height 31
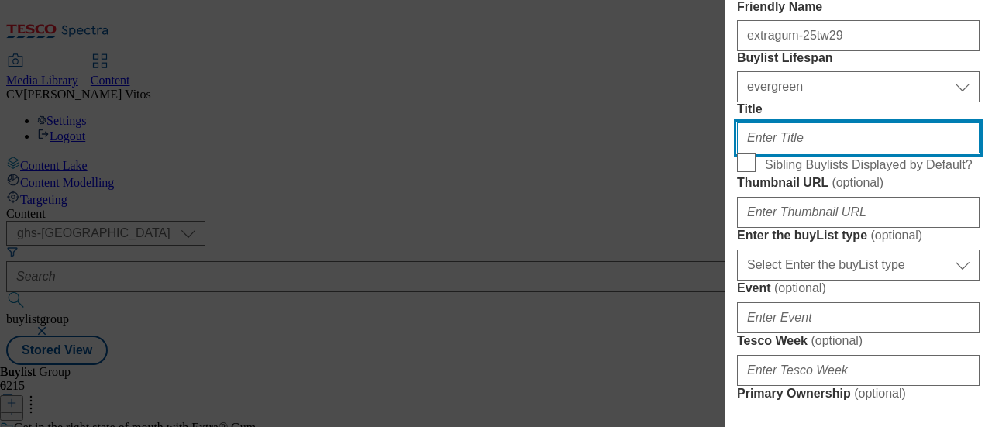
click at [808, 153] on input "Title" at bounding box center [858, 137] width 243 height 31
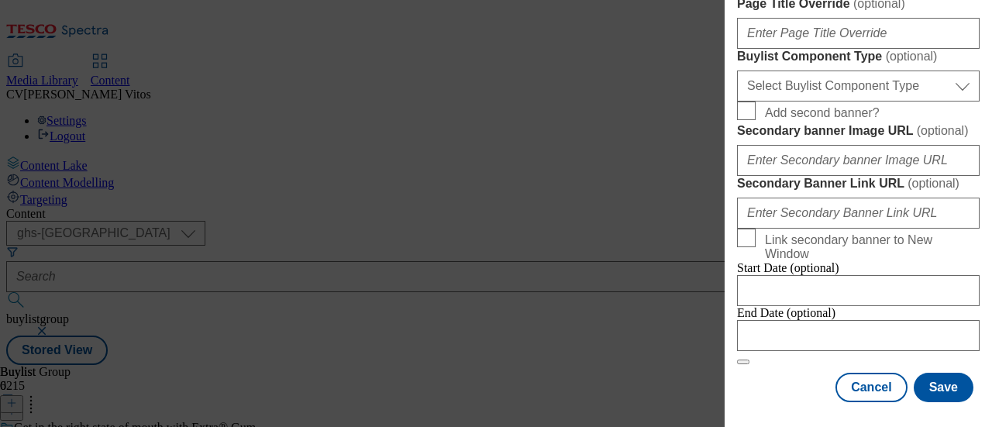
scroll to position [825, 0]
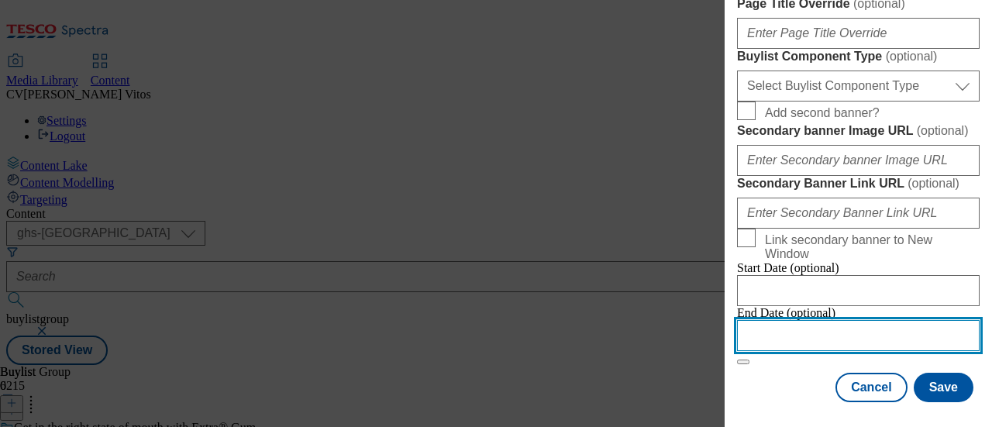
click at [774, 320] on input "Modal" at bounding box center [858, 335] width 243 height 31
select select "2025"
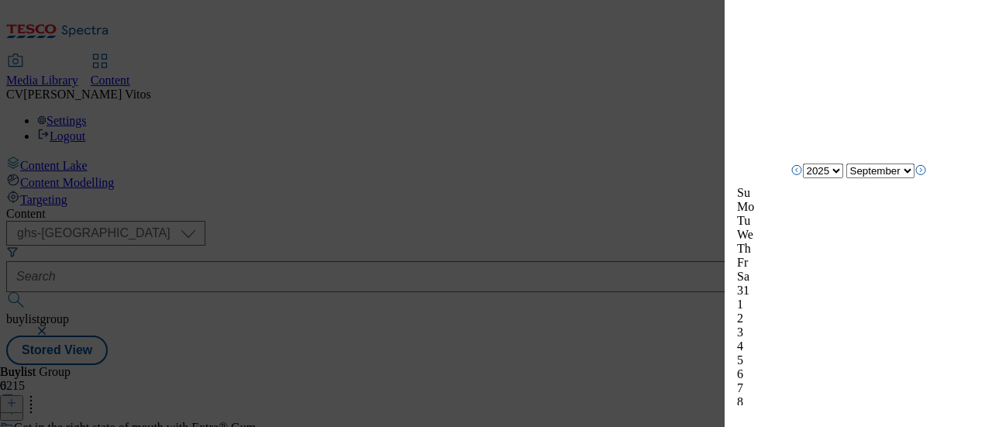
scroll to position [1576, 0]
click at [876, 176] on select "January February March April May June July August September October November De…" at bounding box center [880, 168] width 68 height 15
select select "November"
click at [846, 175] on select "January February March April May June July August September October November De…" at bounding box center [880, 168] width 68 height 15
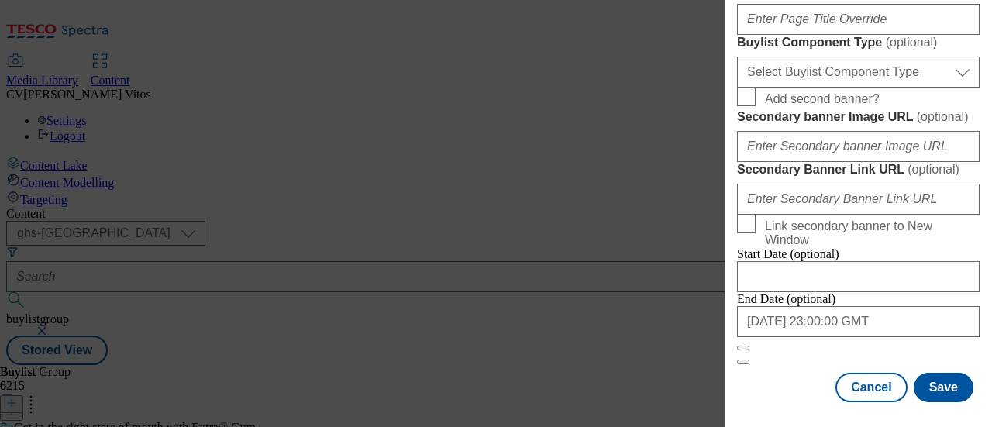
scroll to position [1398, 0]
click at [934, 373] on button "Save" at bounding box center [944, 387] width 60 height 29
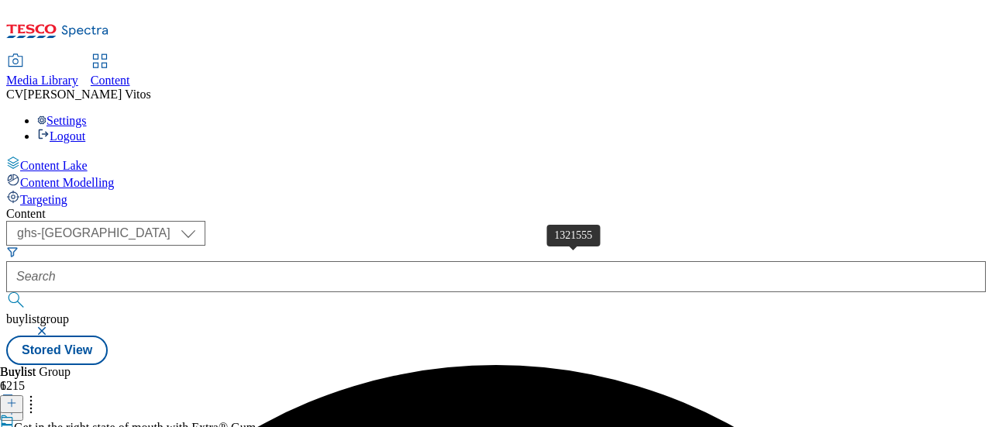
click at [17, 398] on icon at bounding box center [11, 403] width 11 height 11
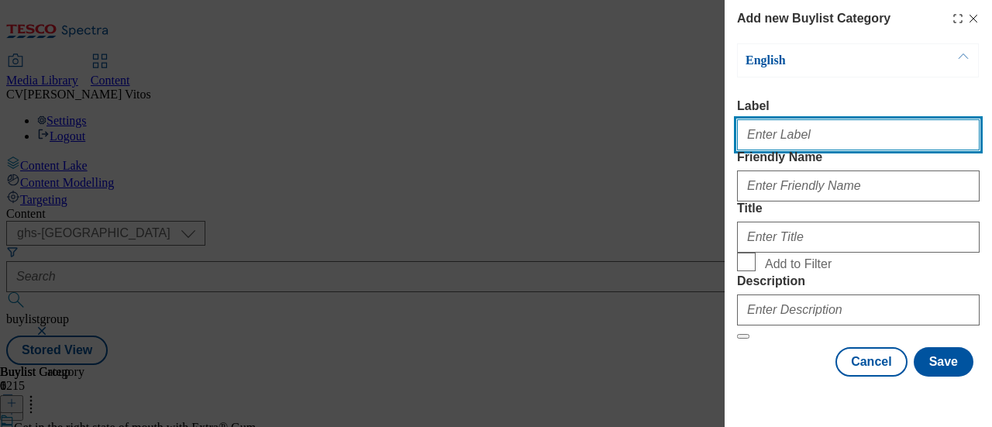
click at [784, 137] on input "Label" at bounding box center [858, 134] width 243 height 31
paste input "1321555"
type input "1321555"
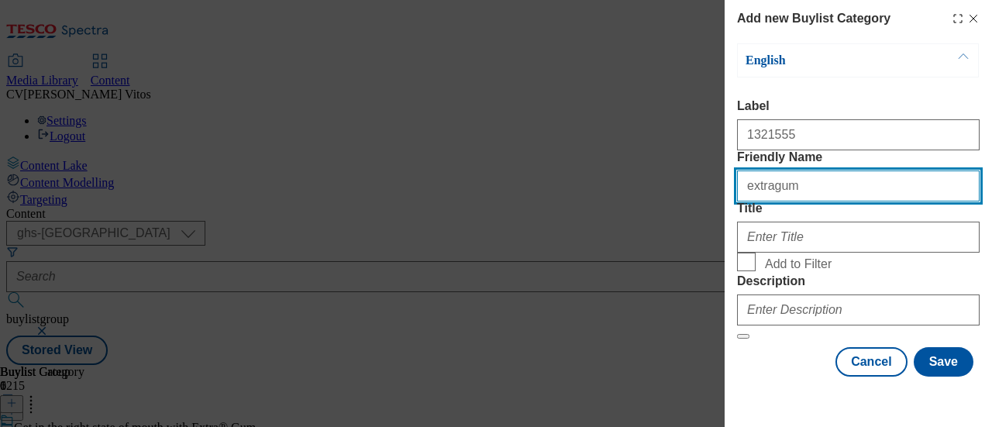
type input "extragum"
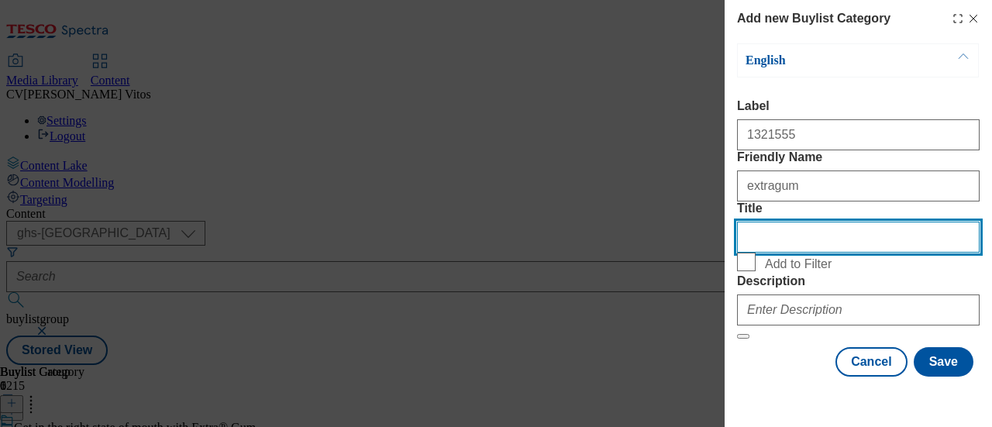
scroll to position [101, 0]
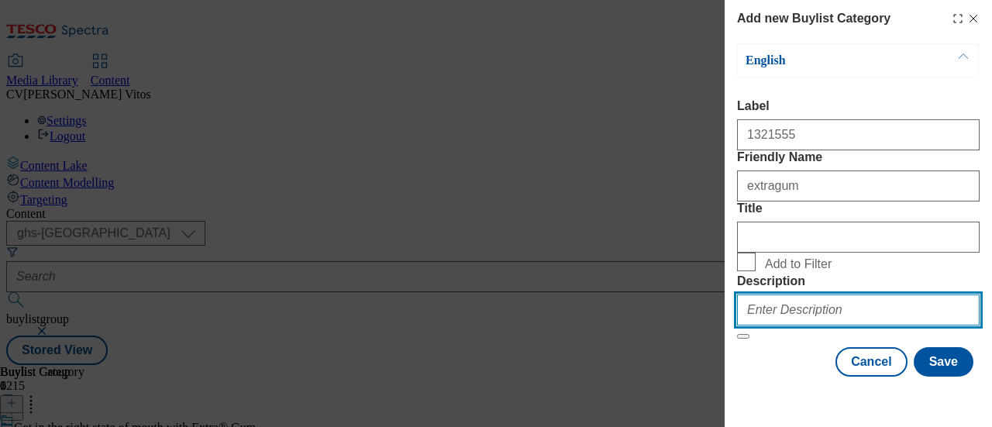
click at [823, 306] on input "Description" at bounding box center [858, 310] width 243 height 31
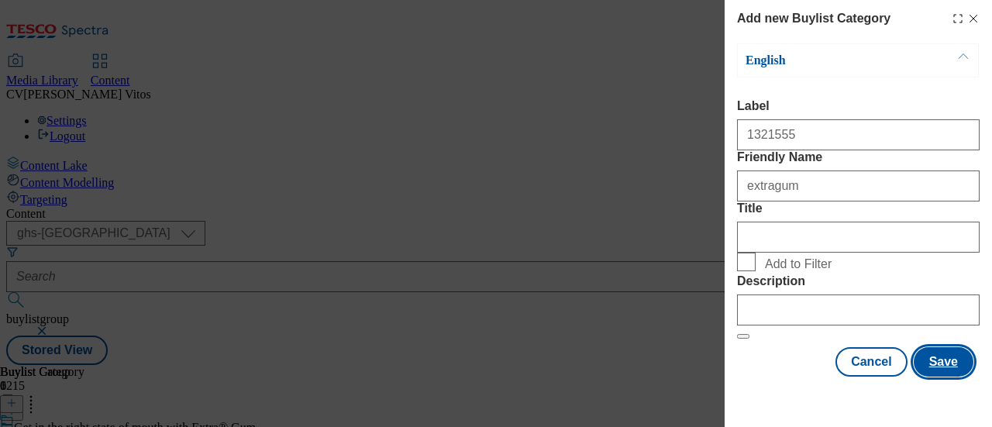
click at [952, 376] on button "Save" at bounding box center [944, 361] width 60 height 29
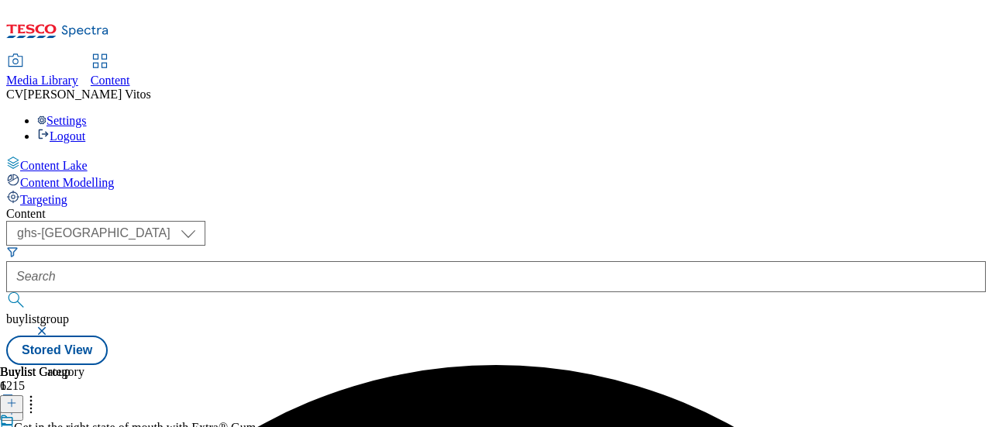
scroll to position [0, 96]
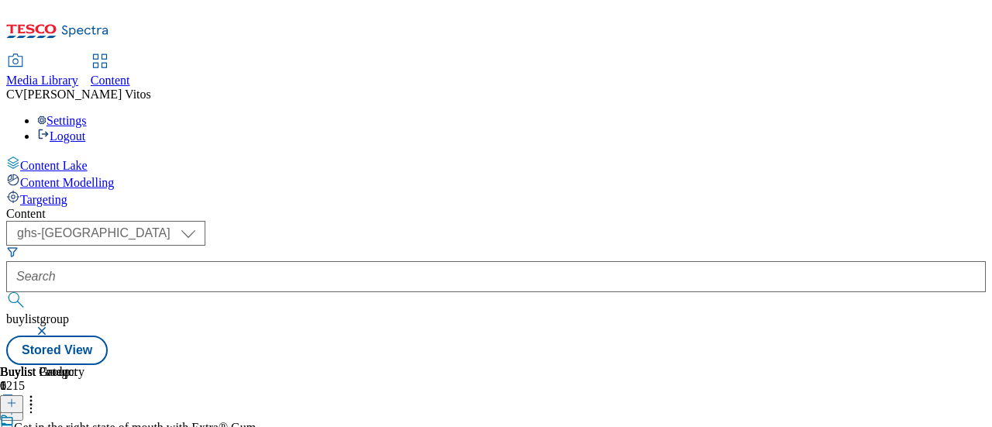
click at [17, 398] on icon at bounding box center [11, 403] width 11 height 11
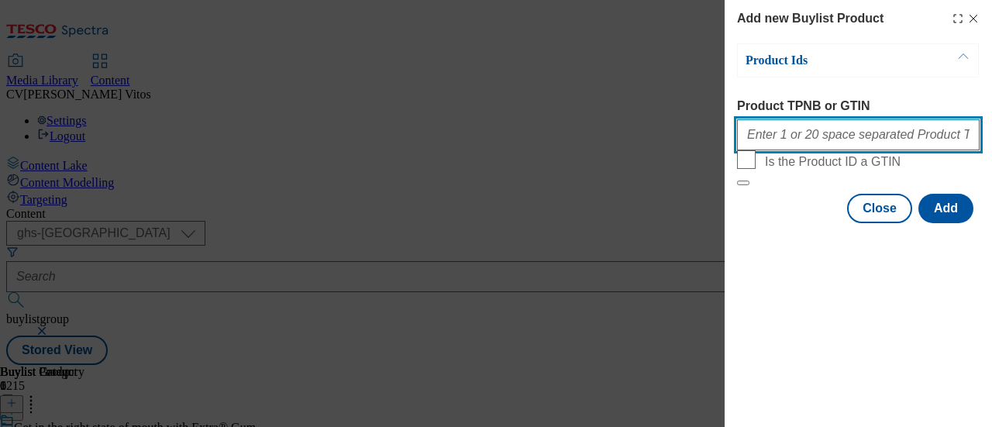
paste input "73229840"
click at [784, 147] on input "73229840" at bounding box center [858, 134] width 243 height 31
paste input "93341595"
paste input "87795095"
paste input "93283634"
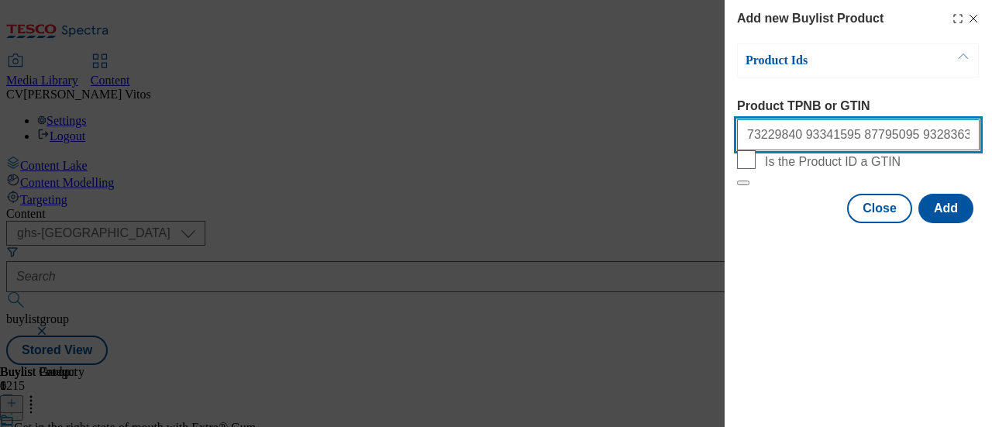
paste input "89967655"
paste input "73229742"
paste input "76016367"
paste input "93035226"
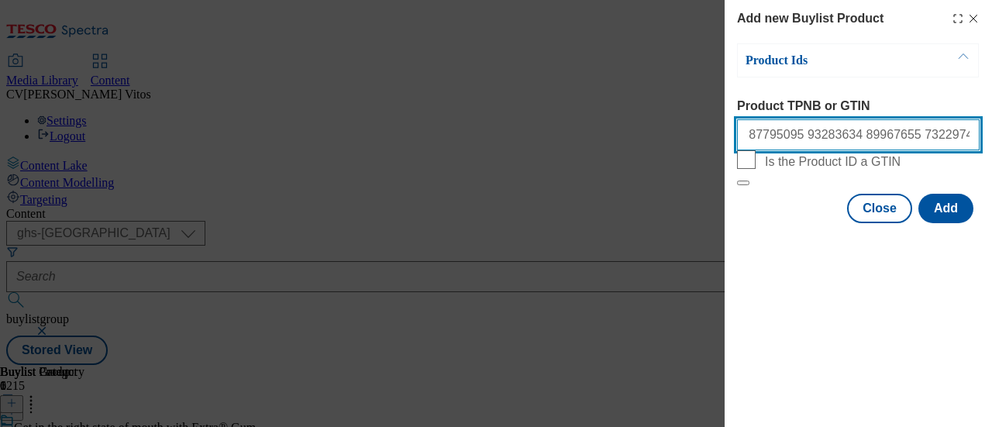
paste input "93275235"
paste input "88702429"
paste input "93213494"
paste input "92984993"
paste input "91571279"
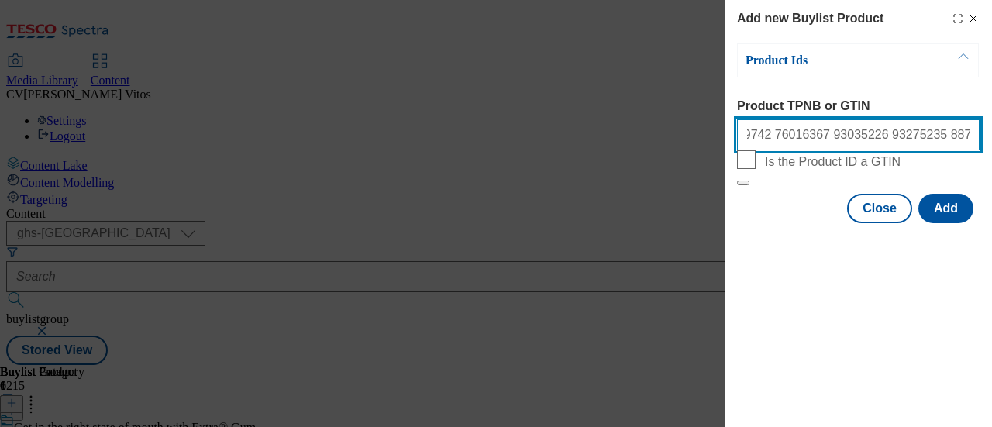
paste input "92003174"
paste input "88720586"
paste input "92920891"
paste input "92802870"
paste input "93041760"
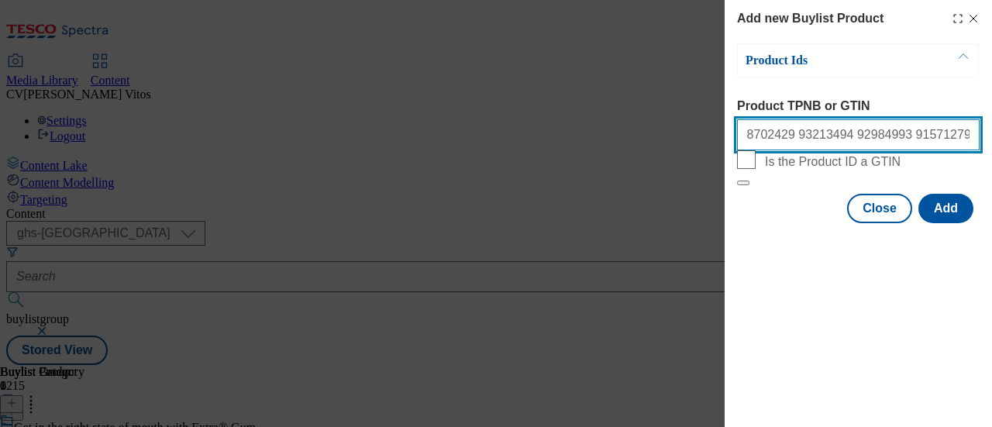
paste input "93105737"
paste input "93342818"
type input "73229840 93341595 87795095 93283634 89967655 73229742 76016367 93035226 9327523…"
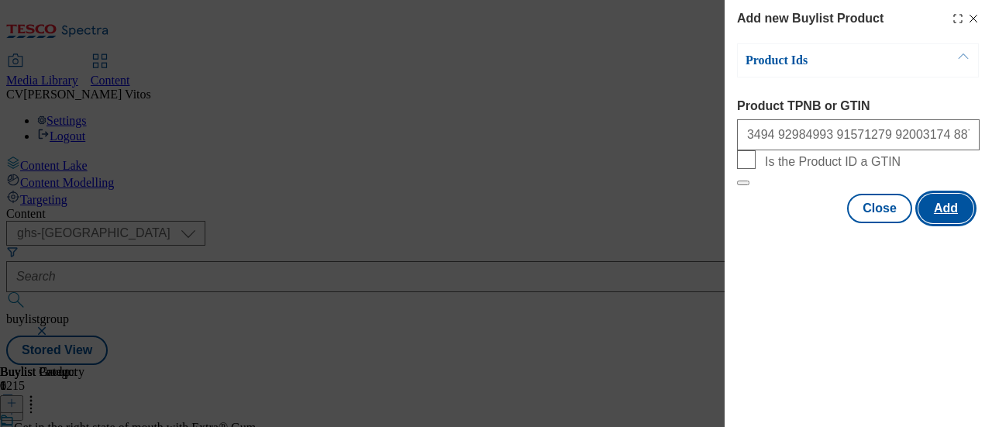
click at [939, 223] on button "Add" at bounding box center [946, 208] width 55 height 29
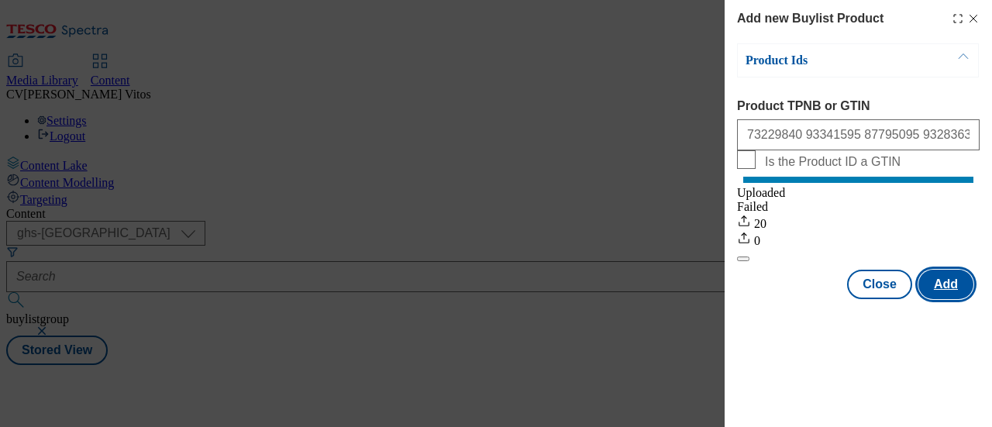
scroll to position [0, 0]
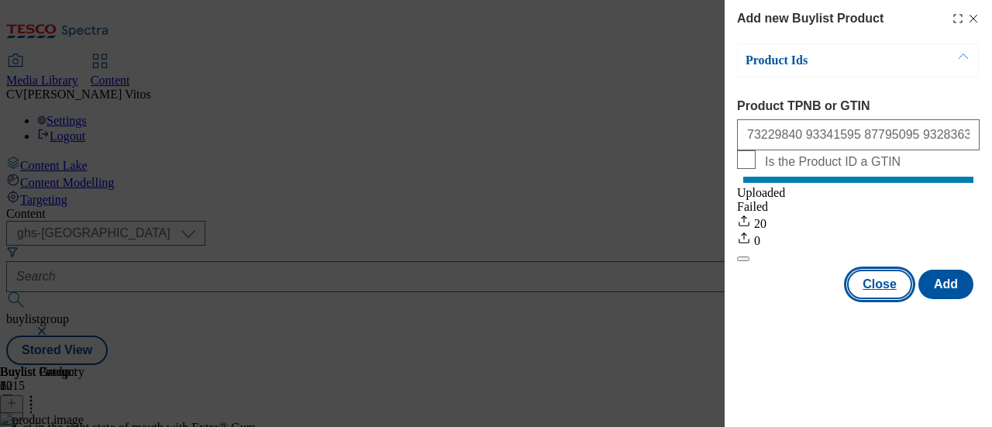
click at [871, 287] on button "Close" at bounding box center [879, 284] width 65 height 29
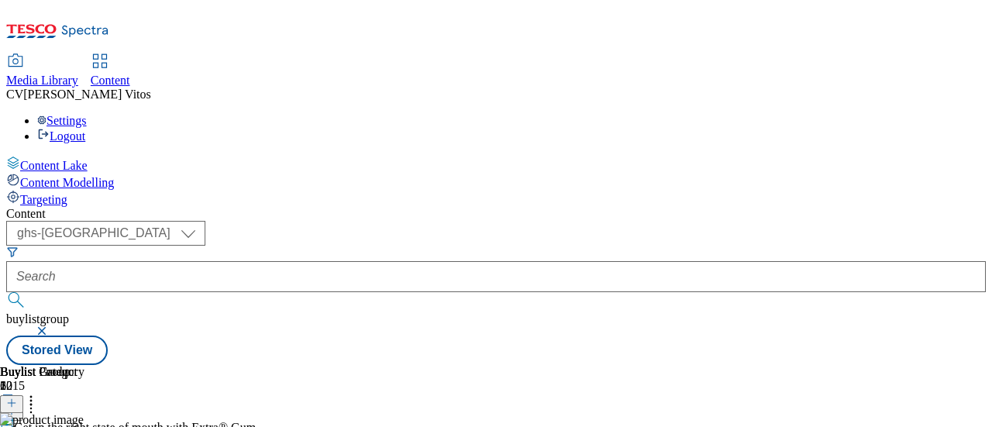
scroll to position [0, 20]
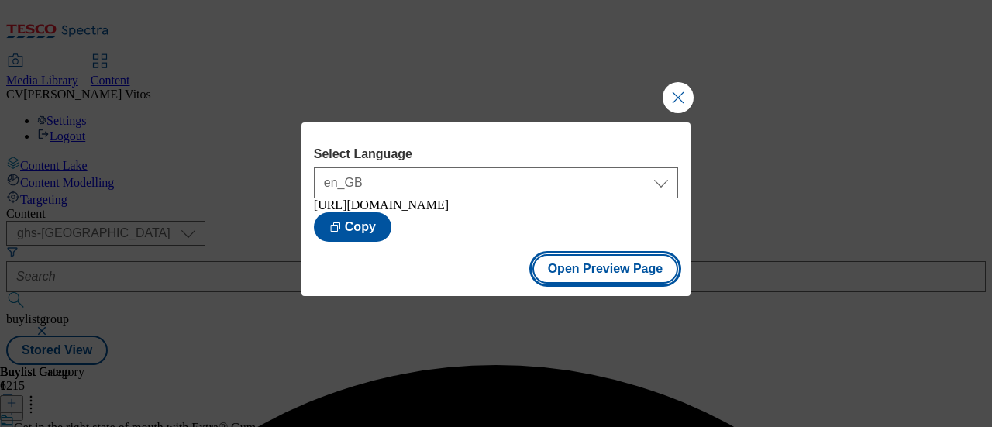
click at [629, 274] on button "Open Preview Page" at bounding box center [606, 268] width 147 height 29
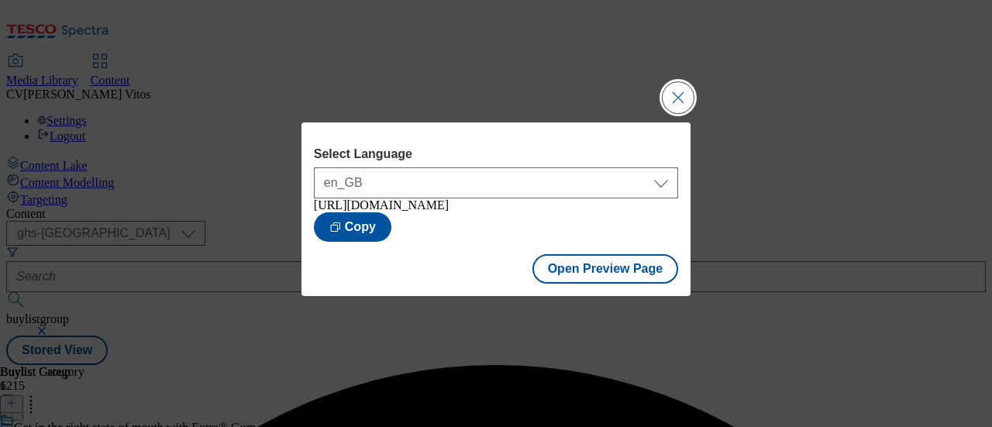
click at [681, 91] on button "Close Modal" at bounding box center [678, 97] width 31 height 31
